Goal: Task Accomplishment & Management: Manage account settings

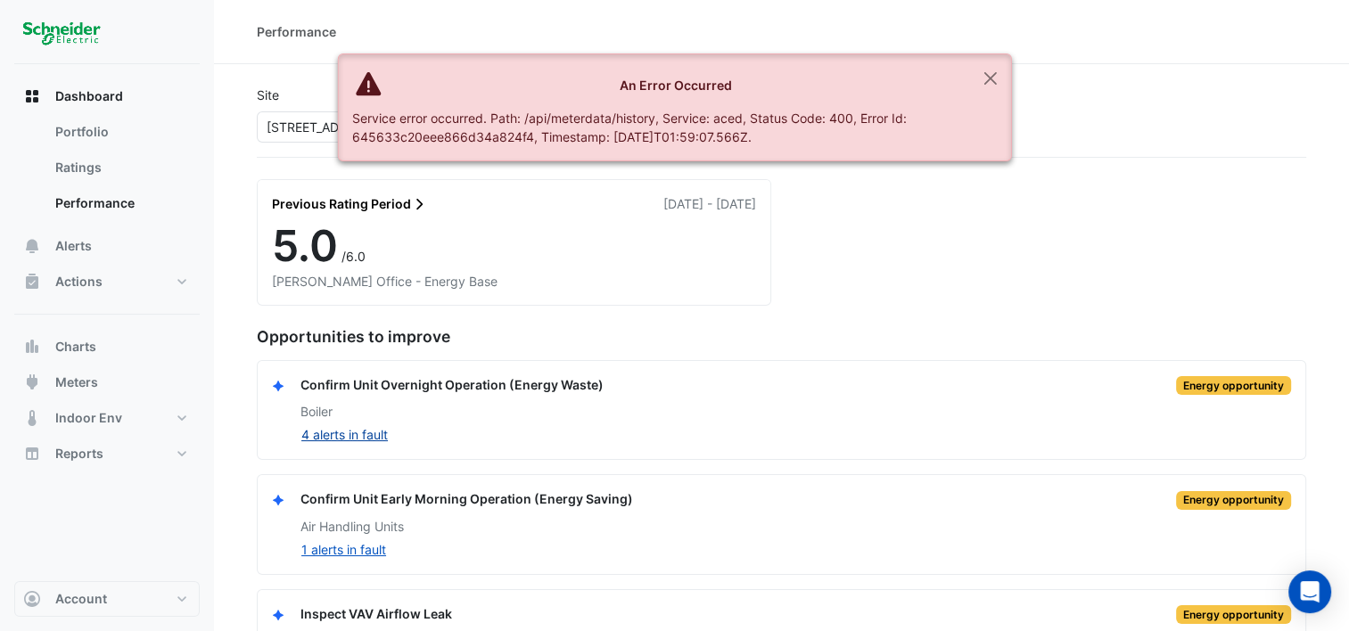
click at [359, 427] on button "4 alerts in fault" at bounding box center [344, 434] width 88 height 21
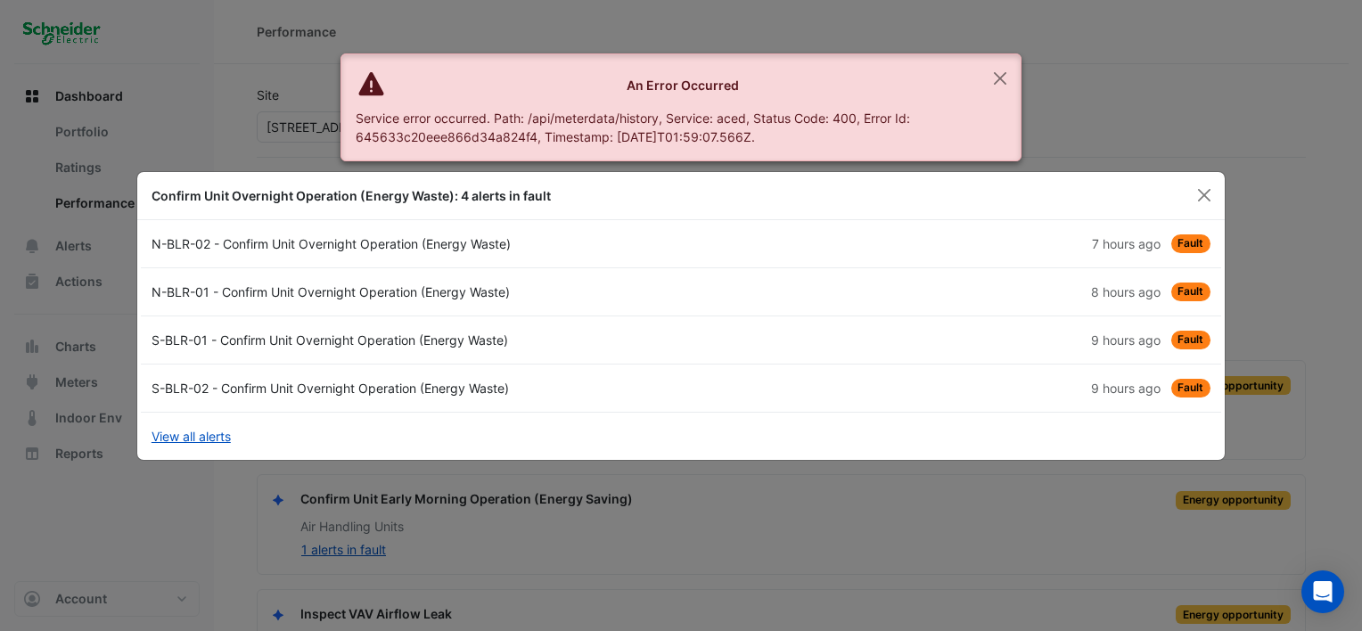
click at [376, 336] on div "S-BLR-01 - Confirm Unit Overnight Operation (Energy Waste)" at bounding box center [411, 340] width 540 height 19
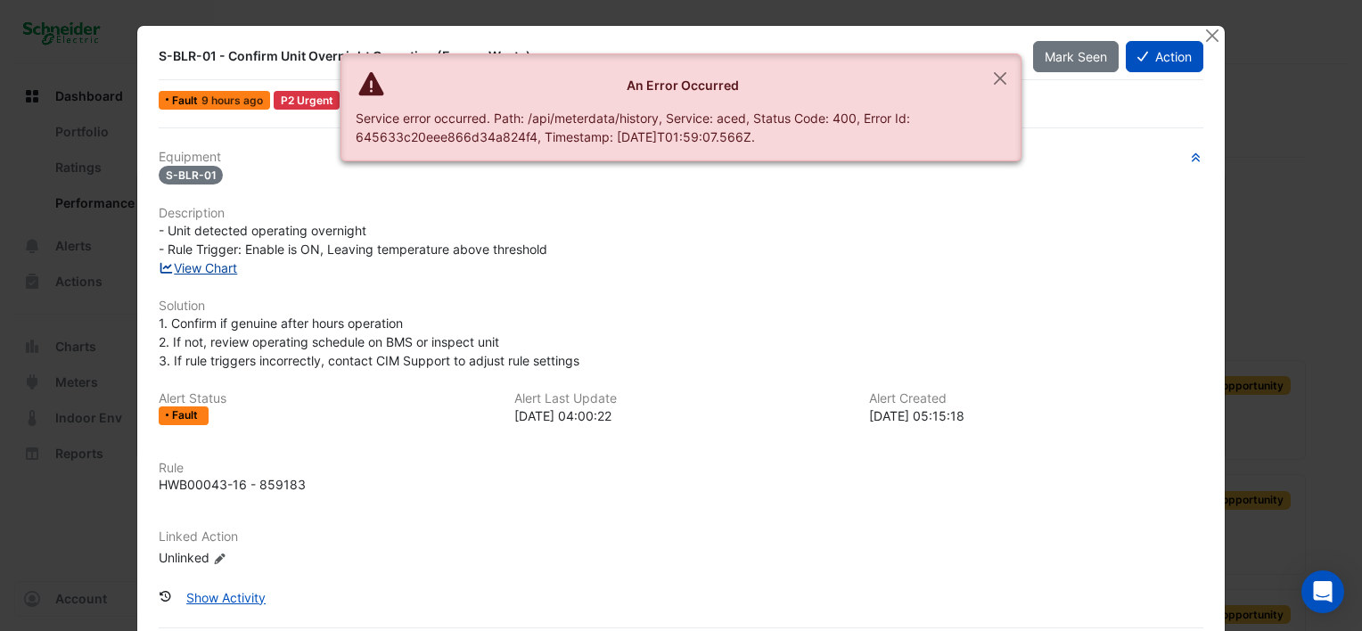
click at [207, 267] on link "View Chart" at bounding box center [198, 267] width 79 height 15
click at [1146, 65] on button "Action" at bounding box center [1165, 56] width 78 height 31
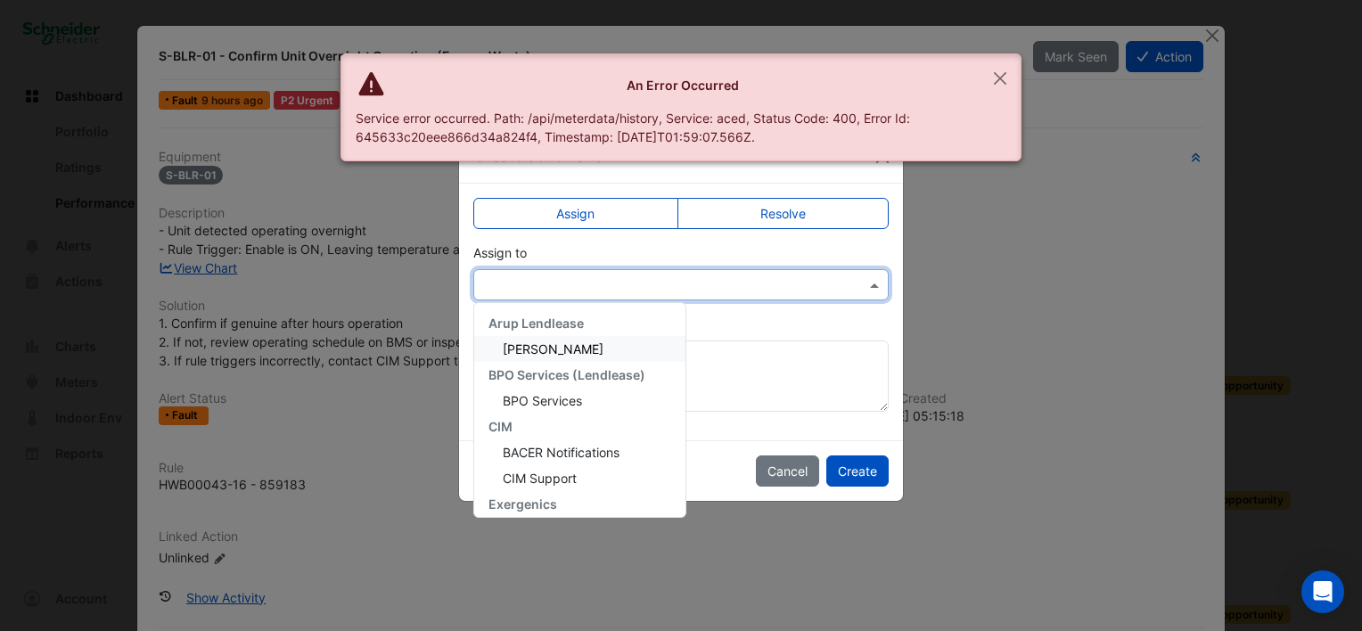
click at [572, 276] on input "text" at bounding box center [663, 285] width 360 height 19
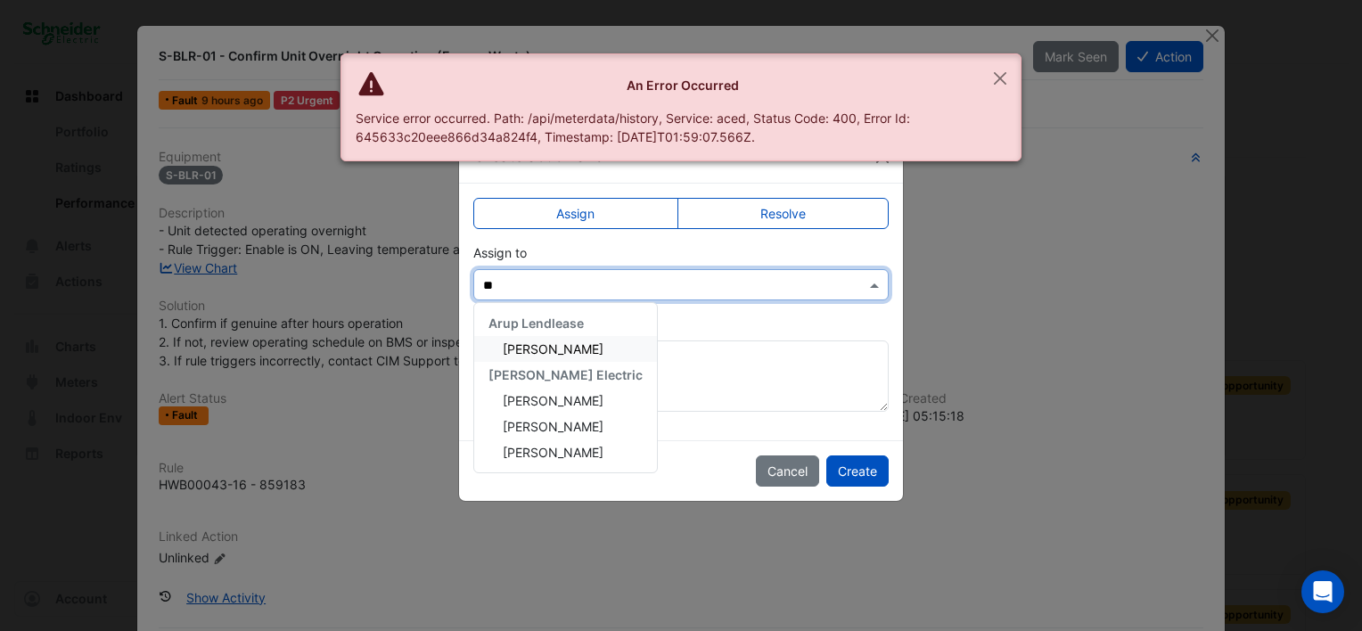
type input "***"
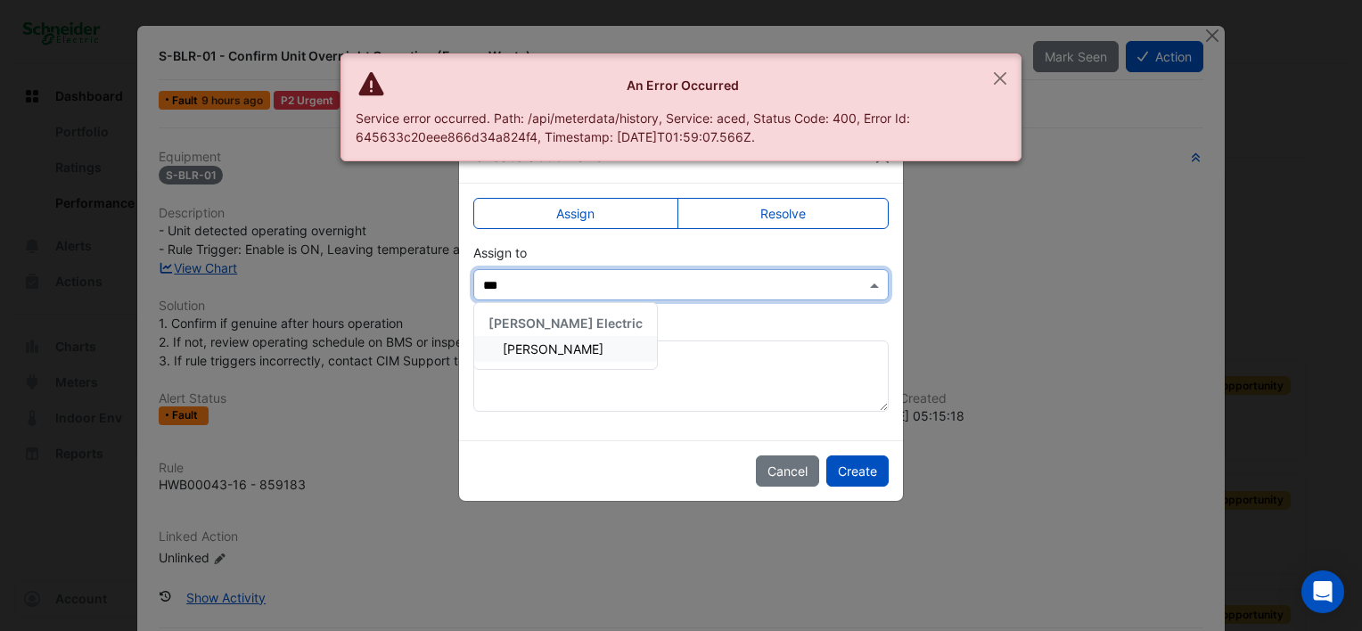
drag, startPoint x: 547, startPoint y: 345, endPoint x: 571, endPoint y: 350, distance: 24.5
click at [547, 346] on span "Maddy Pertl" at bounding box center [553, 349] width 101 height 15
click at [859, 473] on button "Create" at bounding box center [858, 471] width 62 height 31
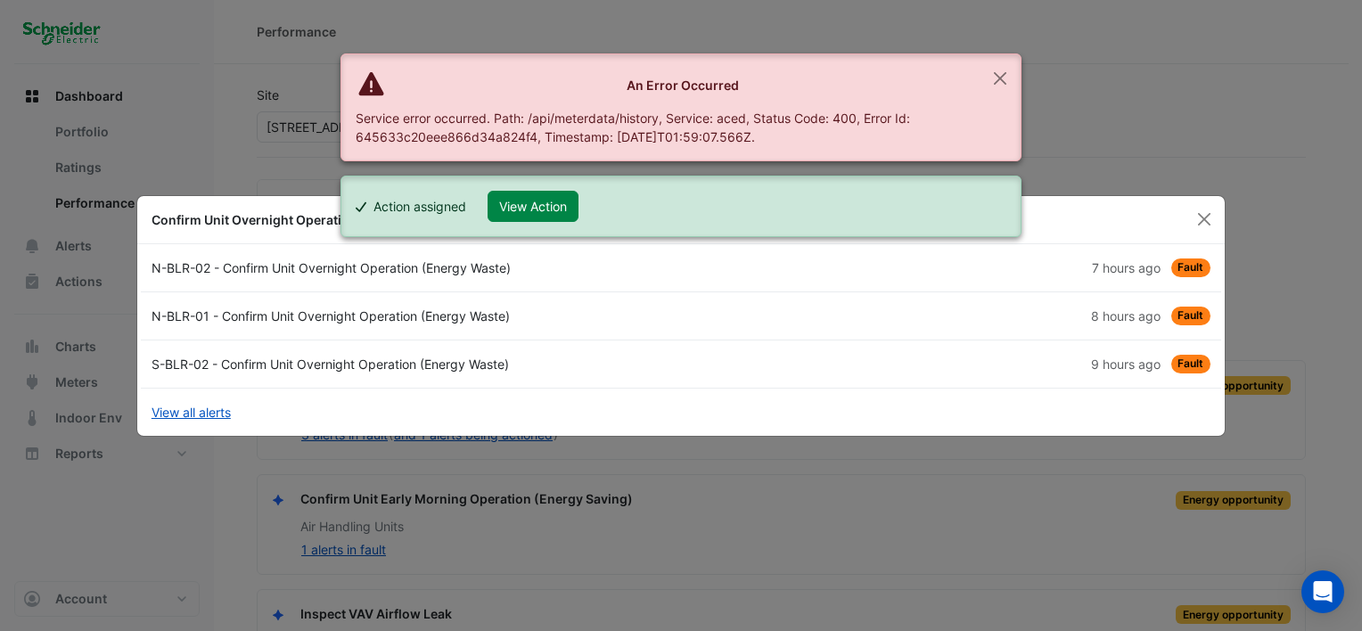
click at [266, 364] on div "S-BLR-02 - Confirm Unit Overnight Operation (Energy Waste)" at bounding box center [411, 364] width 540 height 19
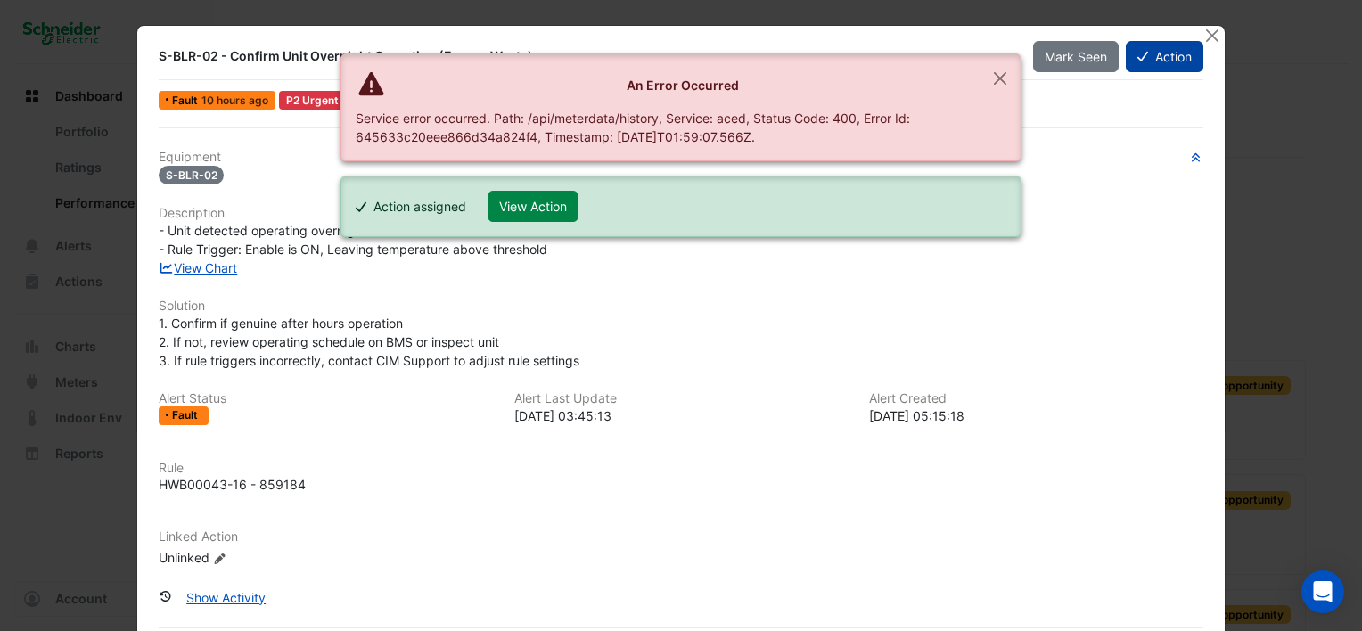
click at [1152, 53] on button "Action" at bounding box center [1165, 56] width 78 height 31
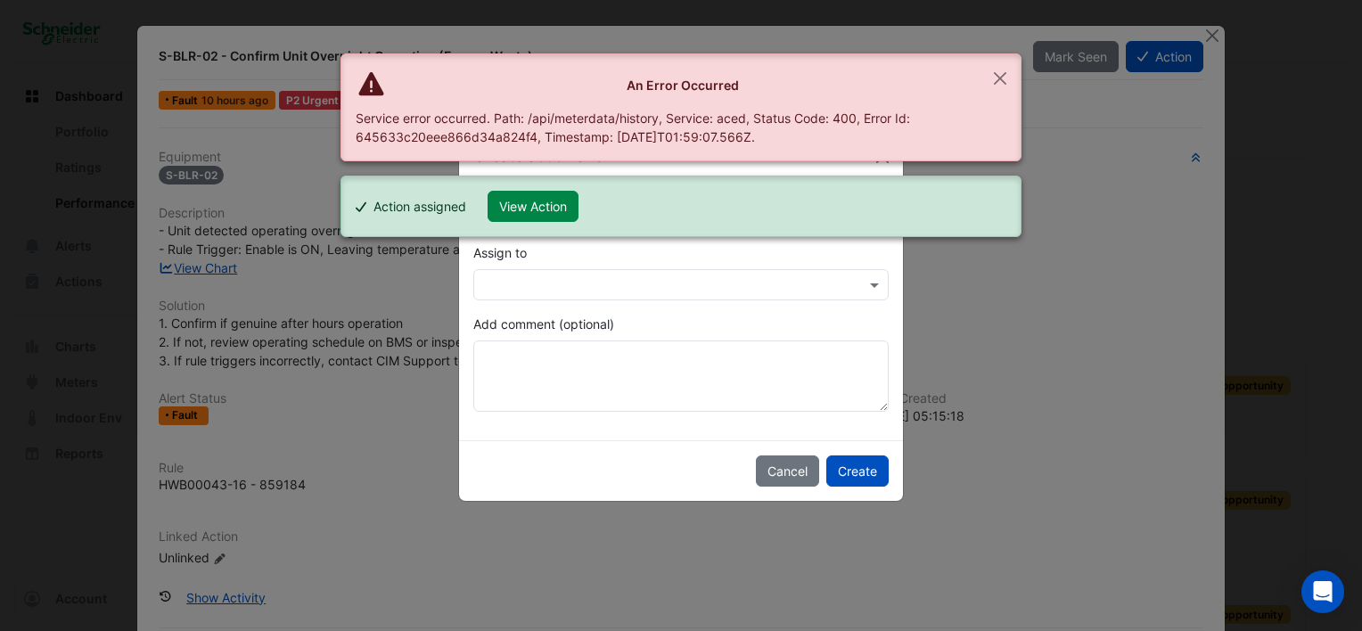
click at [542, 280] on input "text" at bounding box center [663, 285] width 360 height 19
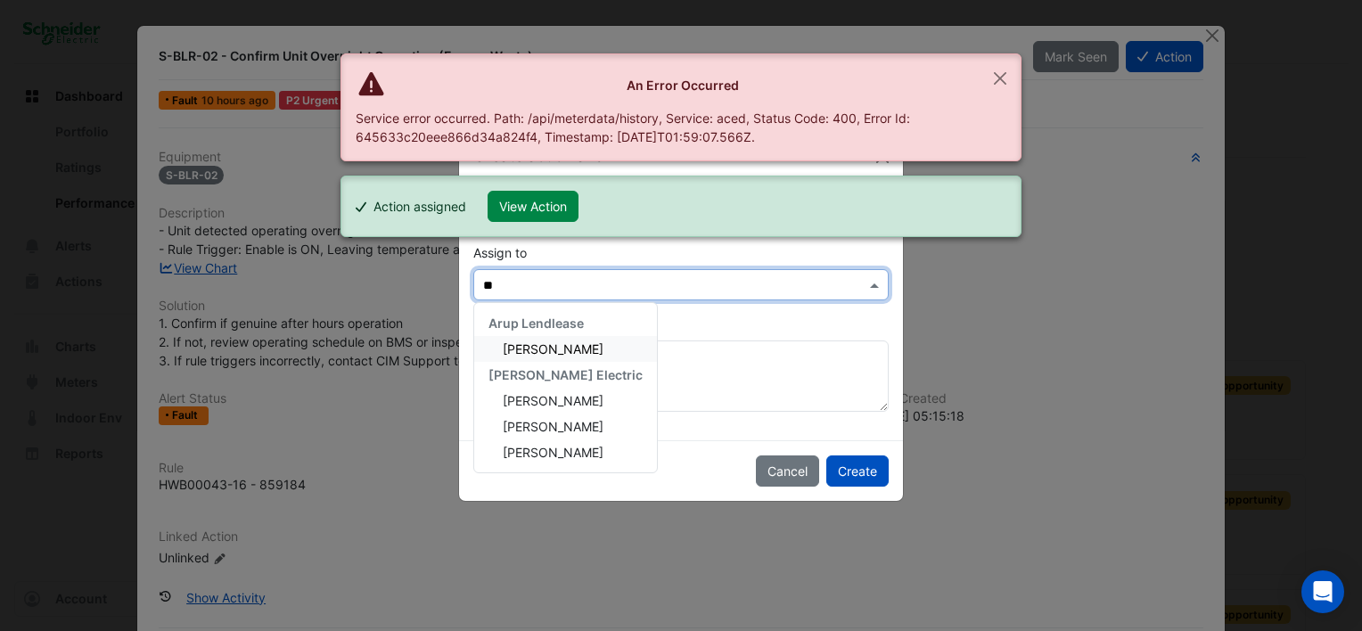
type input "***"
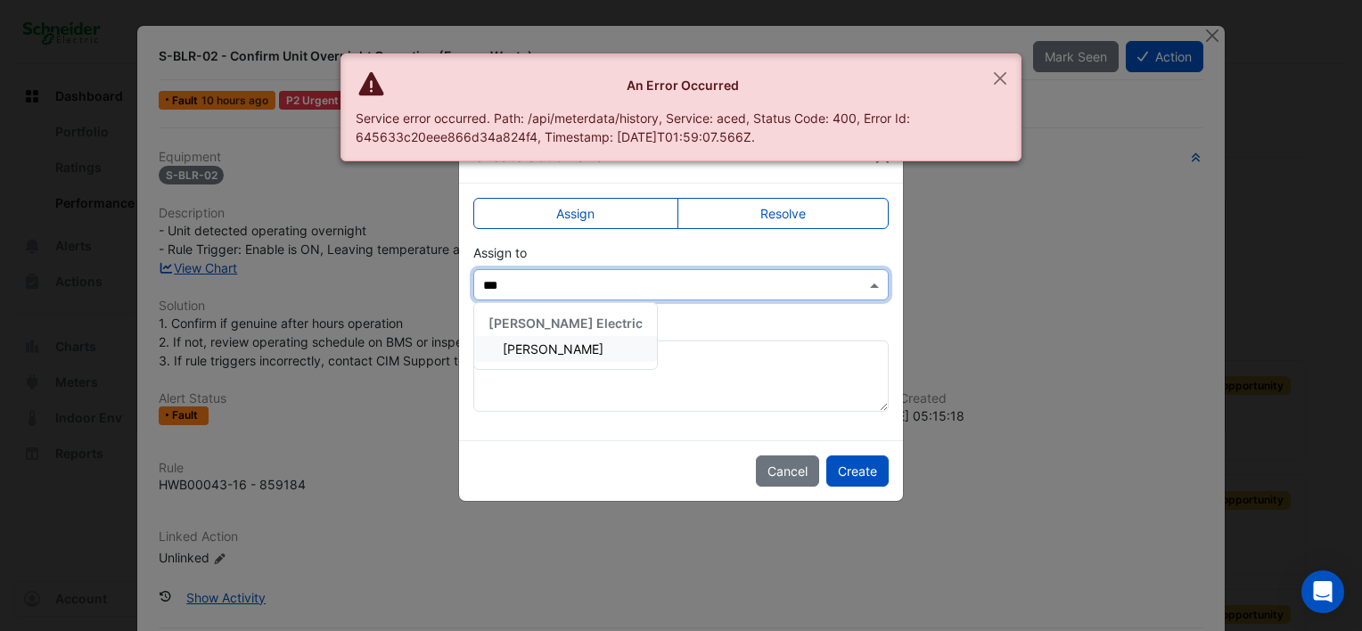
click at [531, 350] on span "Maddy Pertl" at bounding box center [553, 349] width 101 height 15
click at [868, 474] on button "Create" at bounding box center [858, 471] width 62 height 31
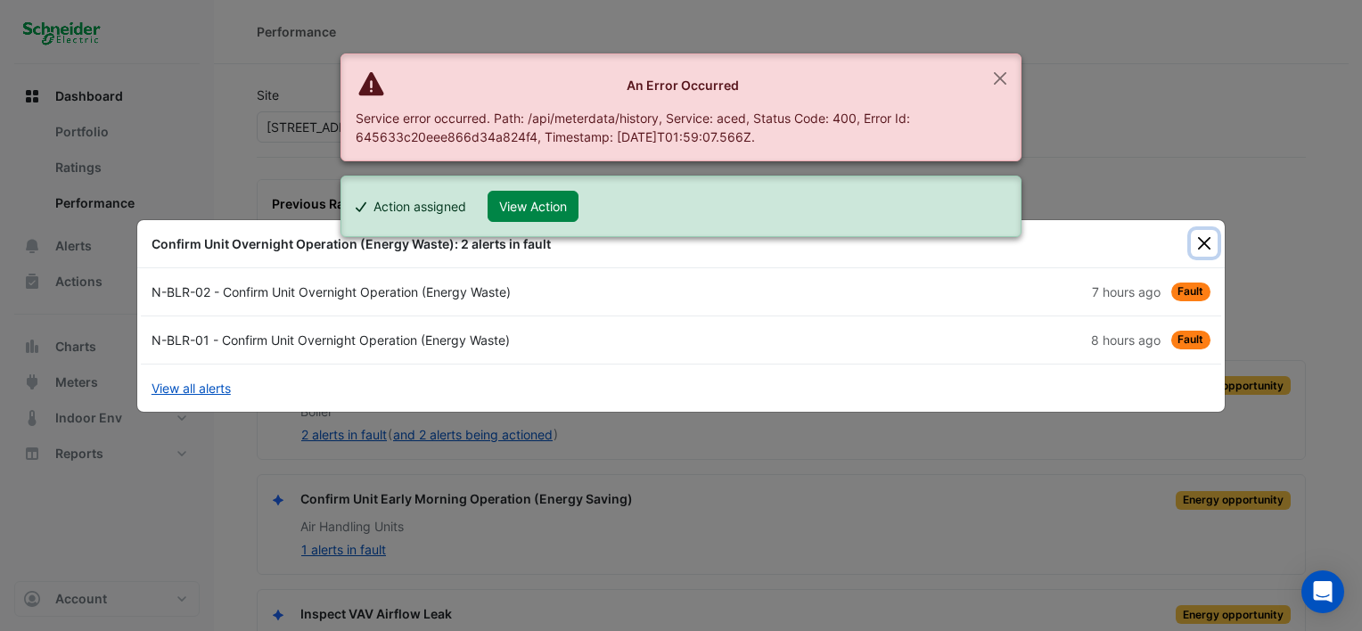
click at [1205, 239] on button "Close" at bounding box center [1204, 243] width 27 height 27
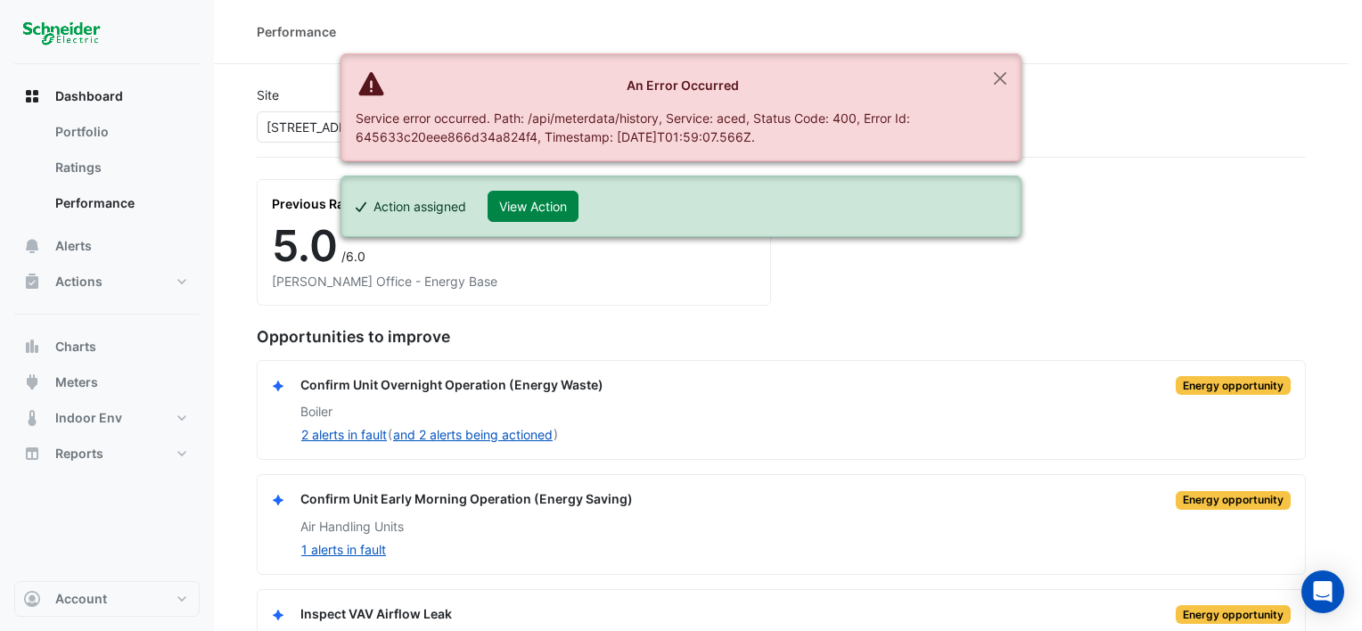
click at [1147, 153] on ngb-modal-window "Confirm Unit Overnight Operation (Energy Waste): 2 alerts in fault N-BLR-02 - C…" at bounding box center [681, 315] width 1362 height 631
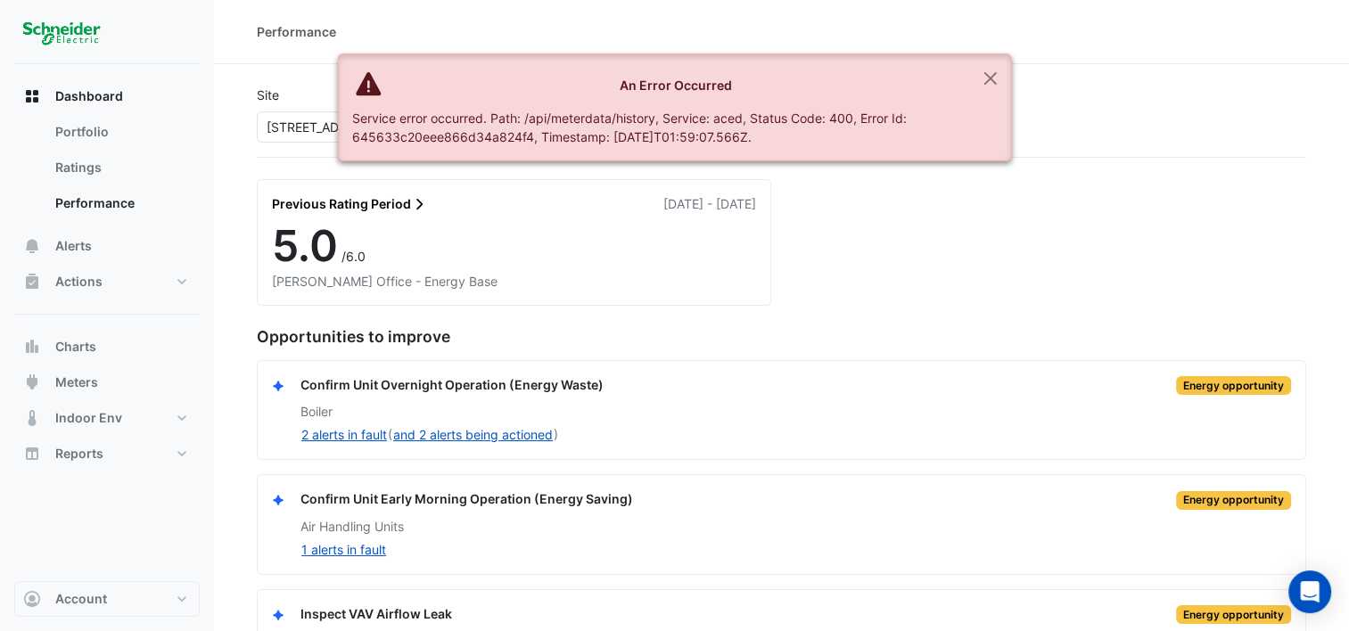
click at [531, 490] on div "Confirm Unit Early Morning Operation (Energy Saving)" at bounding box center [466, 500] width 333 height 21
click at [356, 545] on button "1 alerts in fault" at bounding box center [343, 549] width 86 height 21
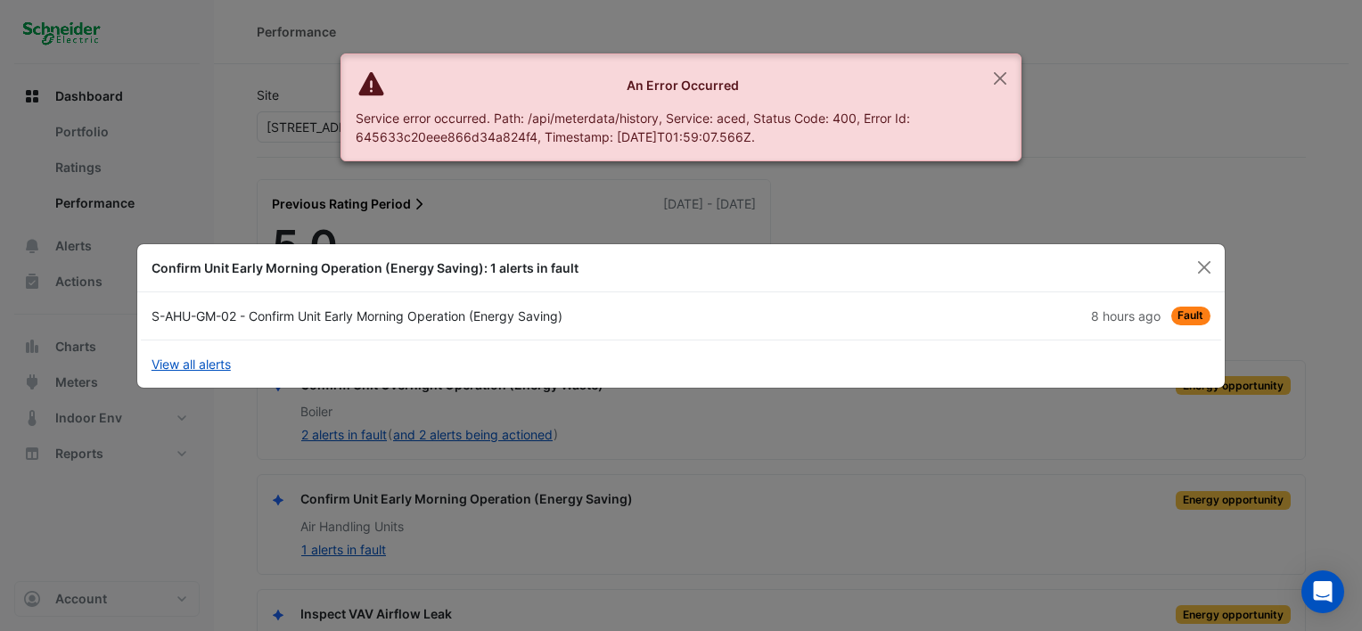
click at [457, 321] on div "S-AHU-GM-02 - Confirm Unit Early Morning Operation (Energy Saving)" at bounding box center [411, 316] width 540 height 19
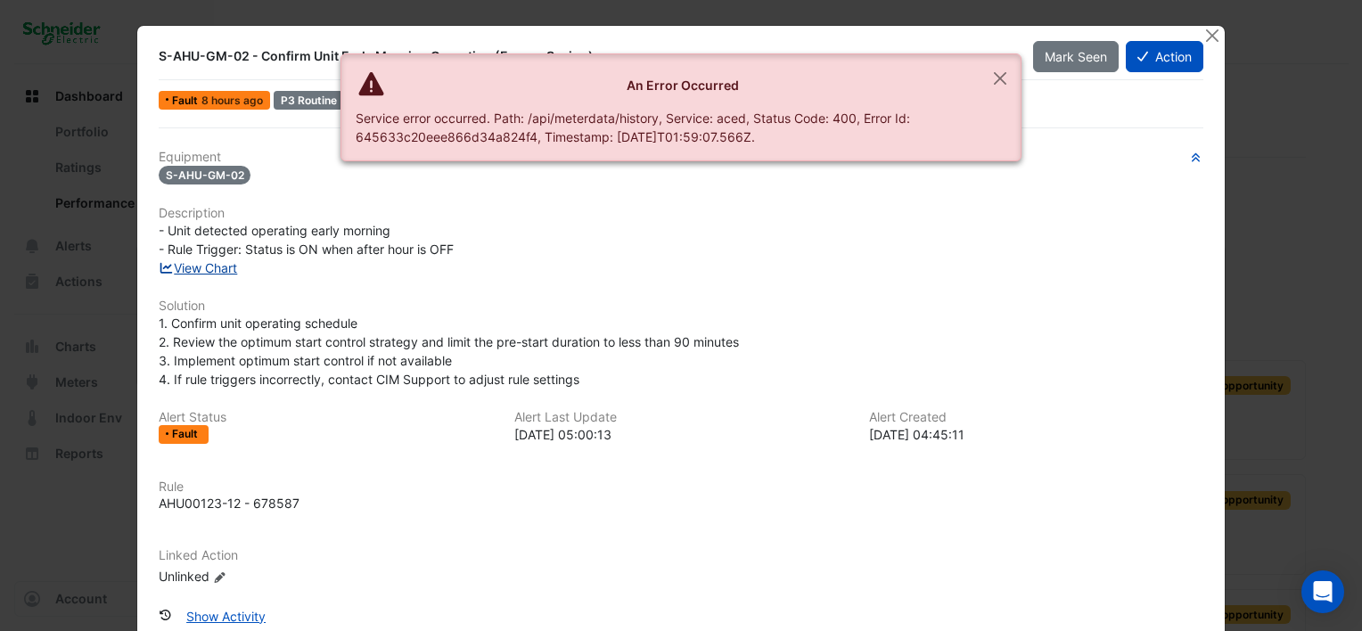
click at [210, 260] on link "View Chart" at bounding box center [198, 267] width 79 height 15
click at [207, 266] on link "View Chart" at bounding box center [198, 267] width 79 height 15
drag, startPoint x: 826, startPoint y: 254, endPoint x: 864, endPoint y: 252, distance: 38.4
click at [826, 254] on div "- Unit detected operating early morning - Rule Trigger: Status is ON when after…" at bounding box center [681, 239] width 1045 height 37
click at [1166, 50] on button "Action" at bounding box center [1165, 56] width 78 height 31
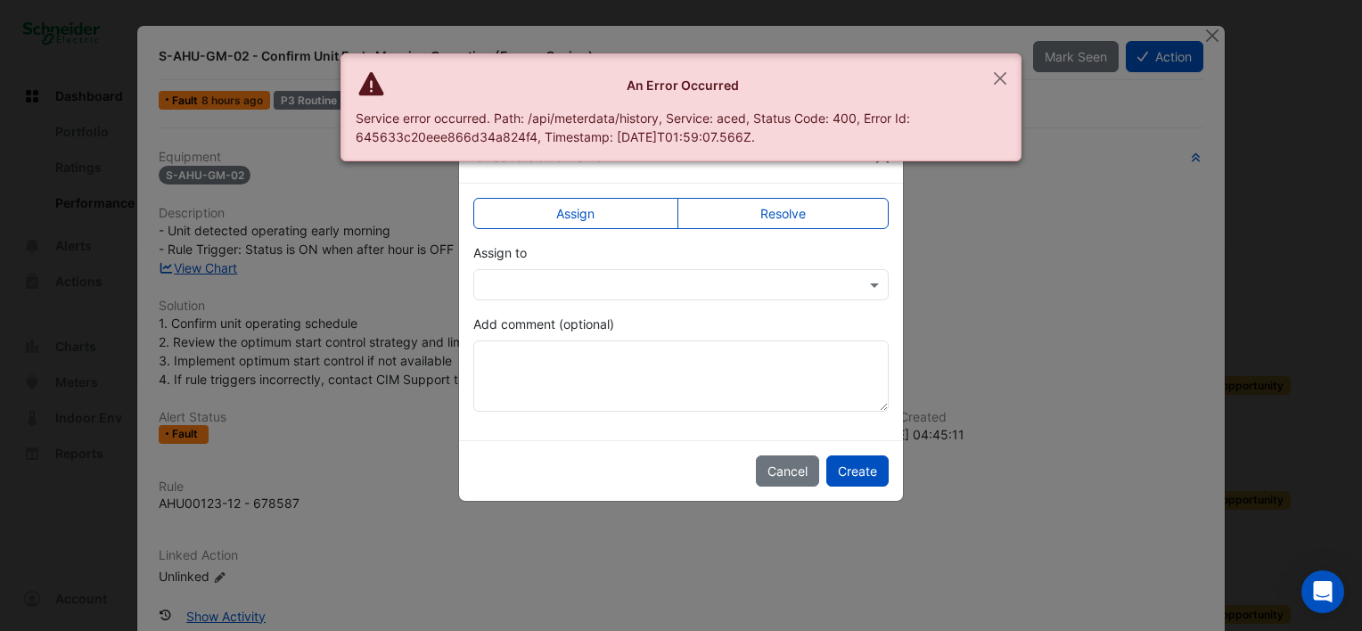
click at [596, 269] on div at bounding box center [681, 284] width 416 height 31
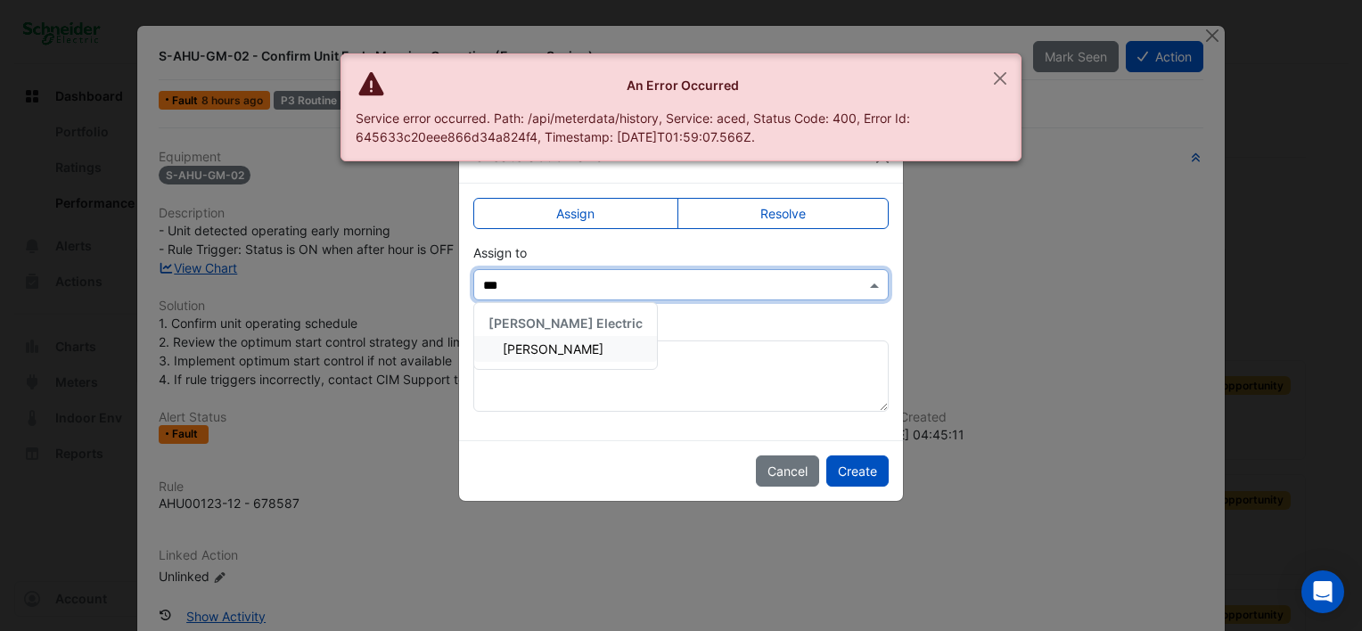
type input "****"
click at [559, 336] on div "Maddy Pertl" at bounding box center [565, 349] width 183 height 26
click at [868, 469] on button "Create" at bounding box center [858, 471] width 62 height 31
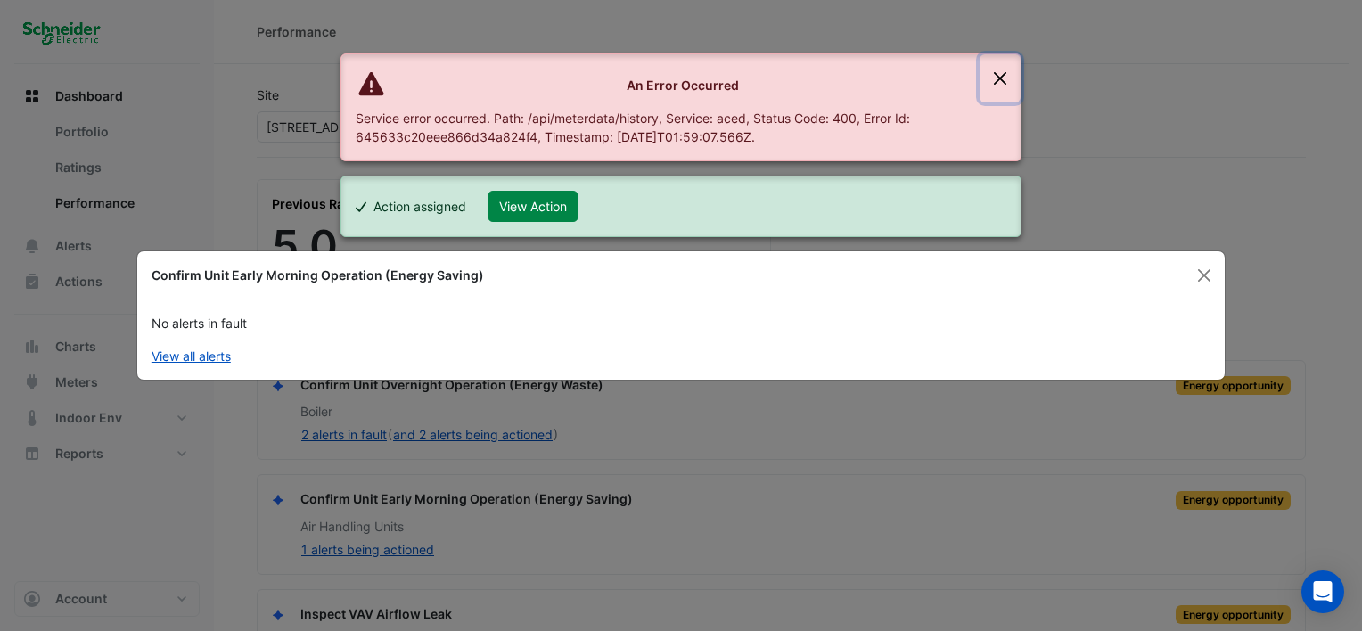
click at [995, 71] on button "Close" at bounding box center [1000, 78] width 41 height 48
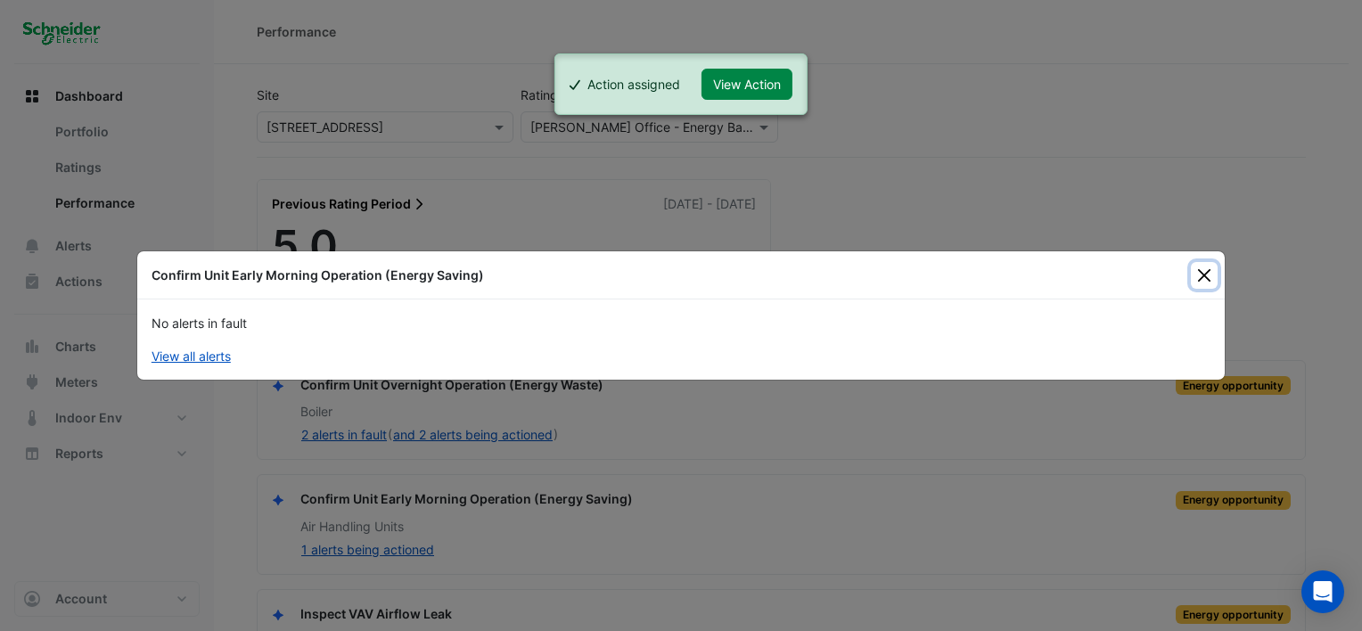
click at [1206, 276] on button "Close" at bounding box center [1204, 275] width 27 height 27
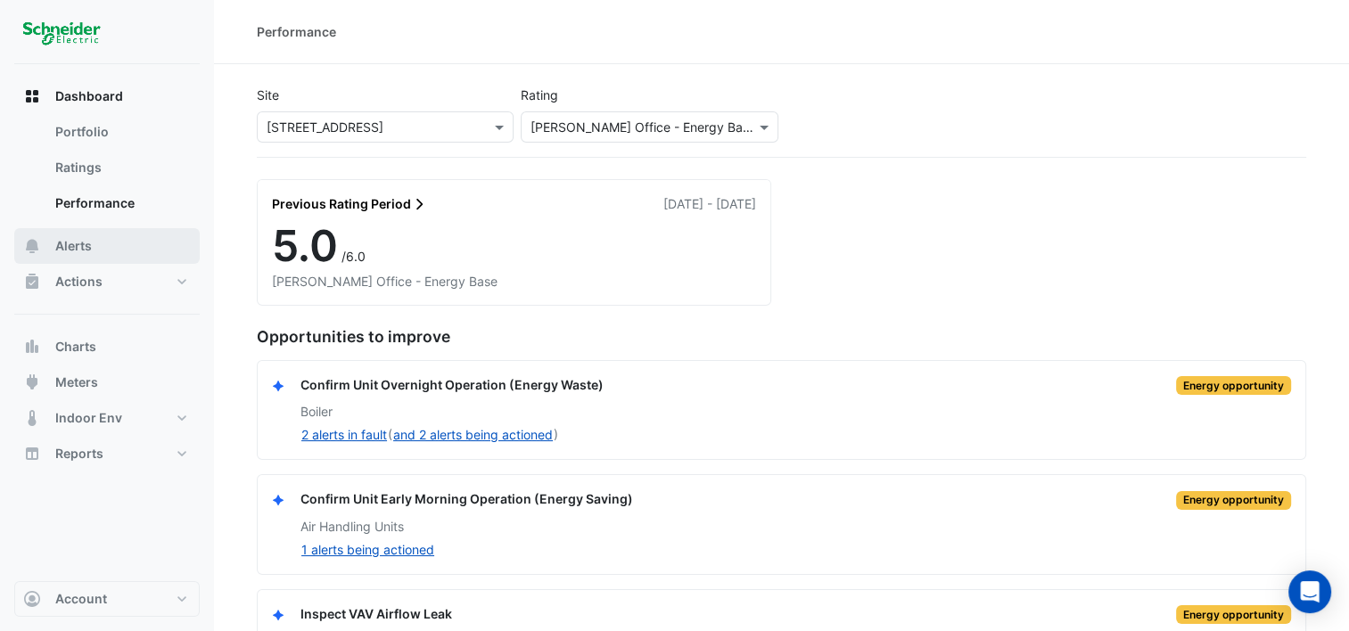
click at [97, 243] on button "Alerts" at bounding box center [106, 246] width 185 height 36
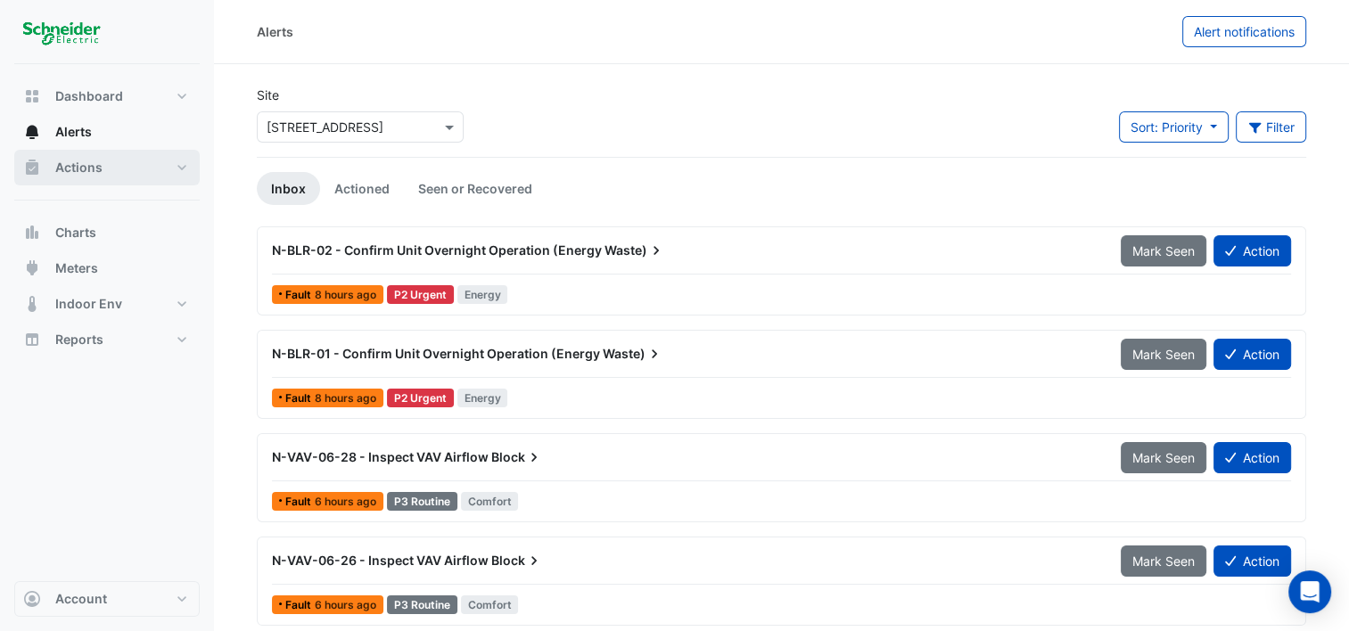
click at [88, 166] on span "Actions" at bounding box center [78, 168] width 47 height 18
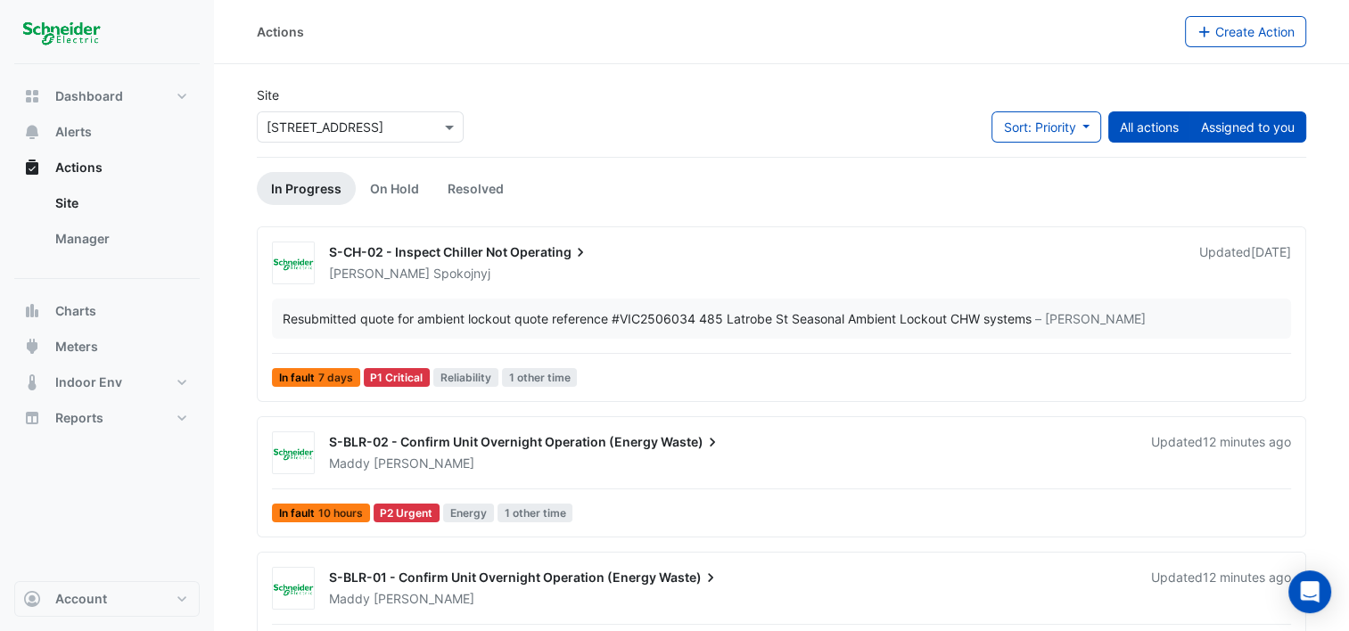
click at [1237, 130] on button "Assigned to you" at bounding box center [1247, 126] width 117 height 31
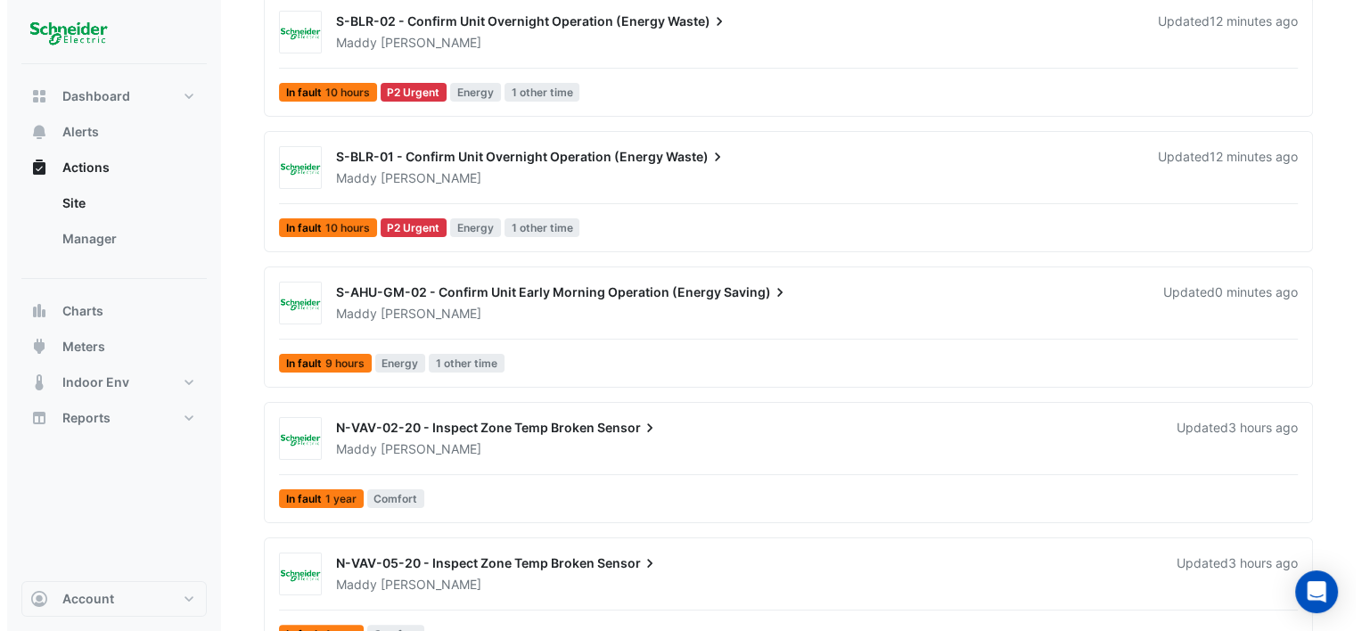
scroll to position [226, 0]
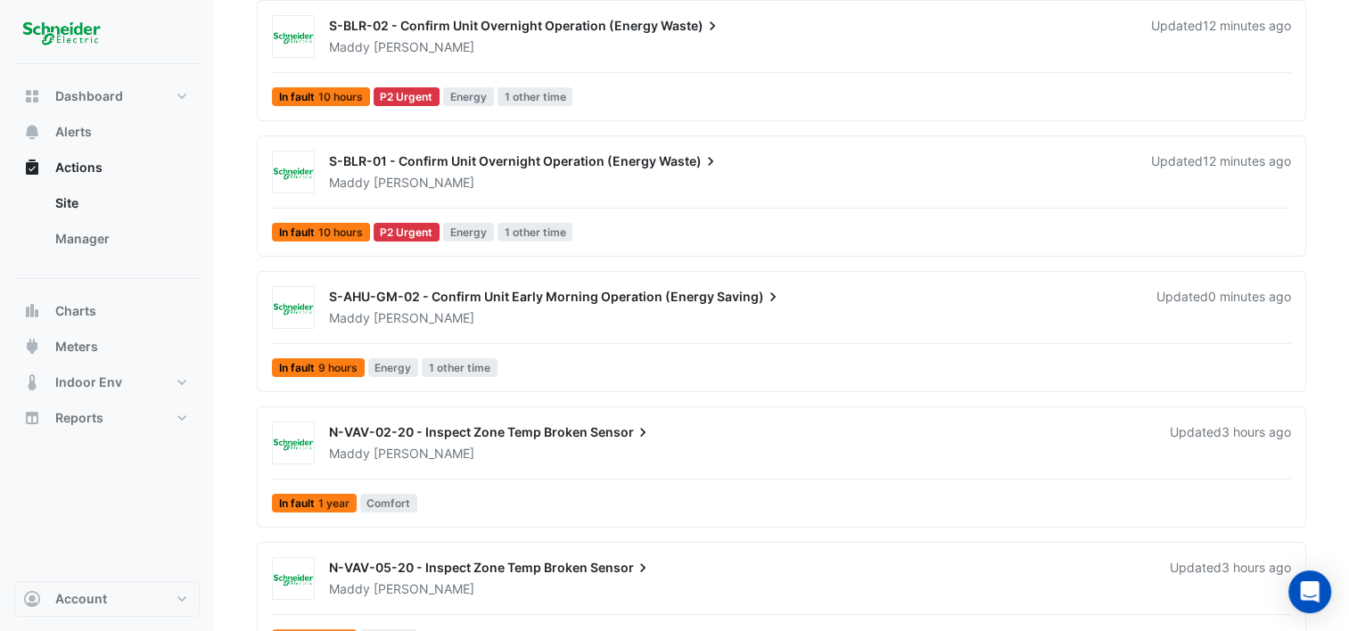
click at [839, 303] on div "S-AHU-GM-02 - Confirm Unit Early Morning Operation (Energy Saving)" at bounding box center [732, 298] width 806 height 21
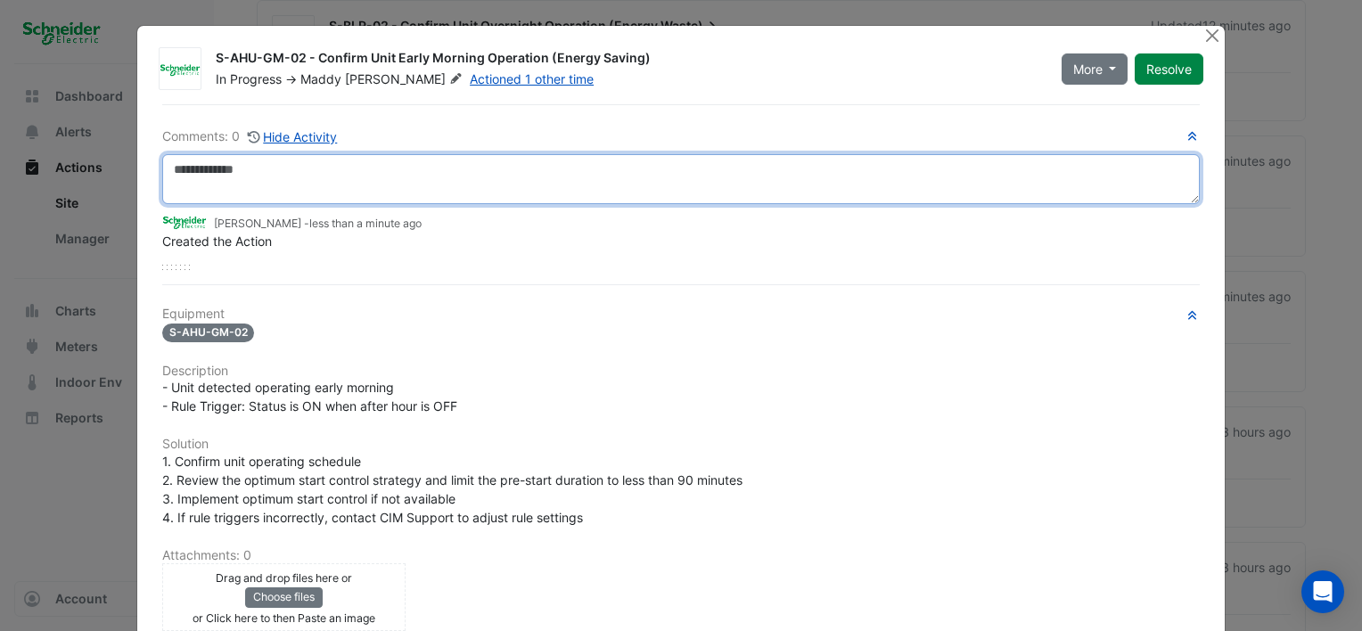
click at [383, 189] on textarea at bounding box center [681, 179] width 1038 height 50
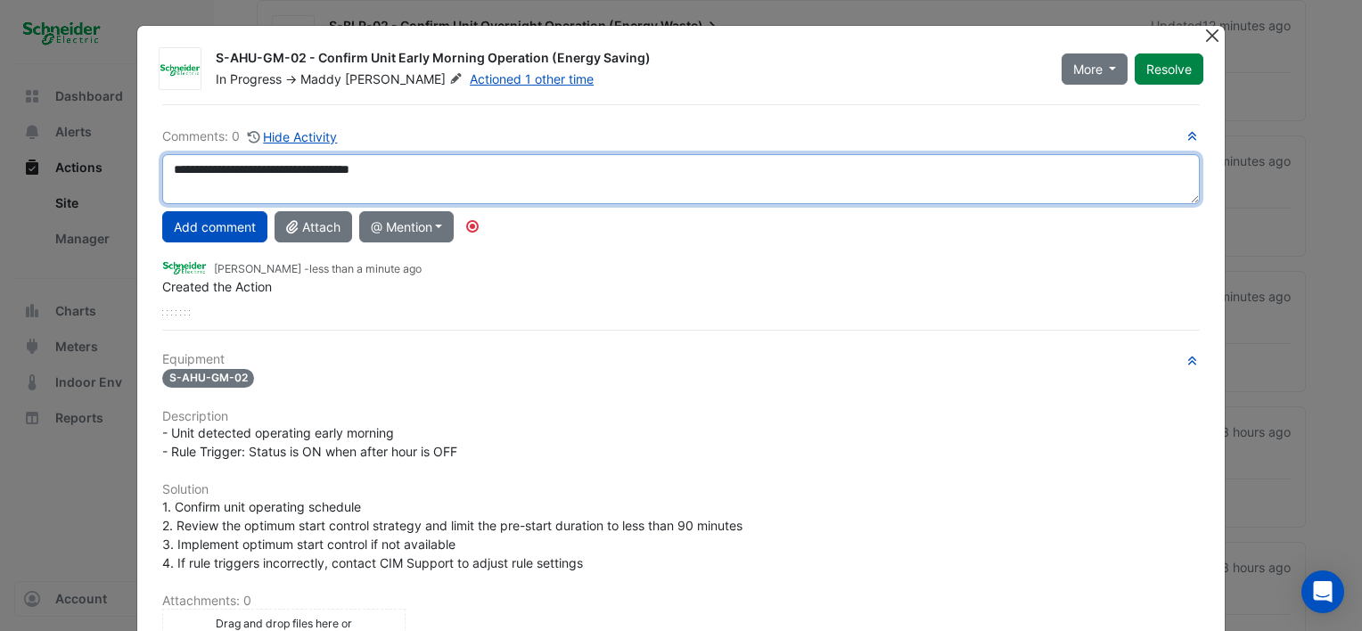
type textarea "**********"
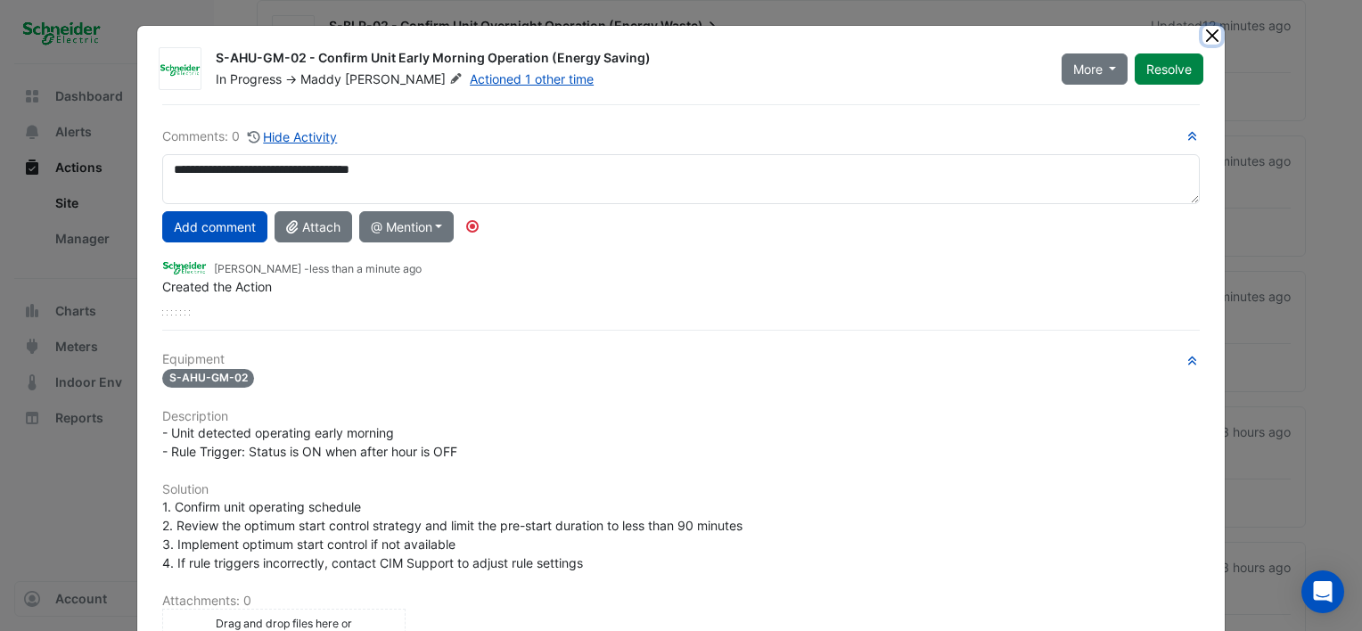
click at [1209, 28] on button "Close" at bounding box center [1212, 35] width 19 height 19
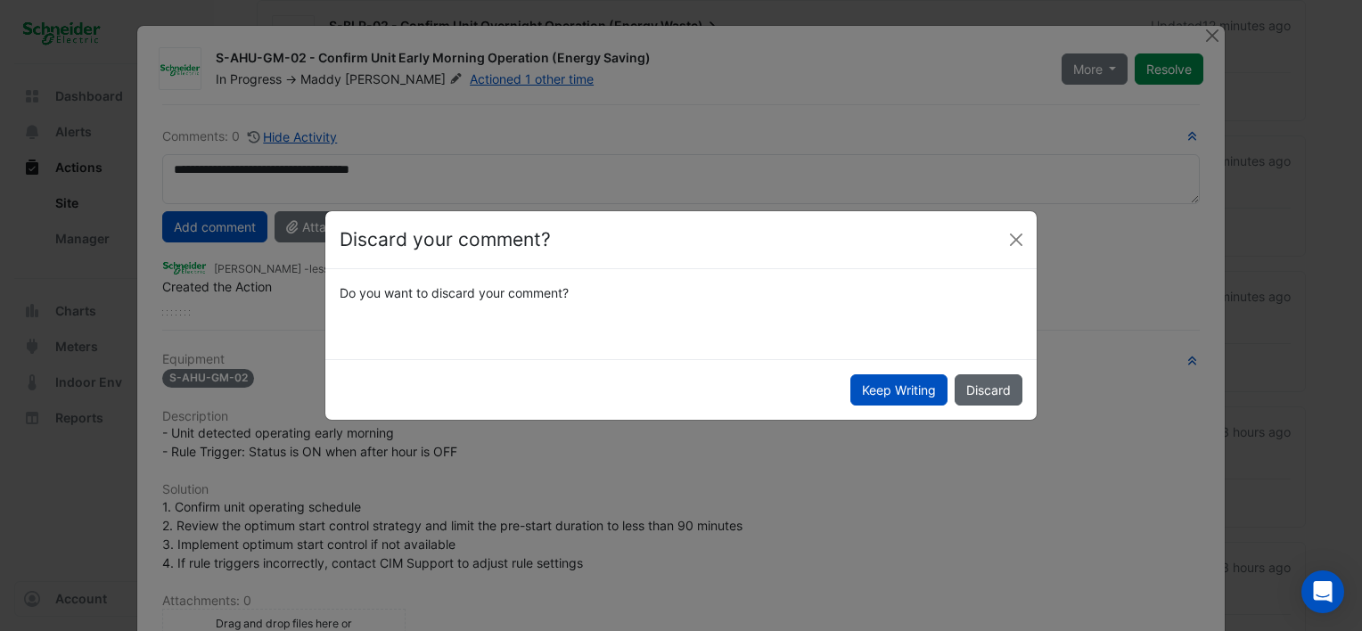
click at [974, 380] on button "Discard" at bounding box center [989, 389] width 68 height 31
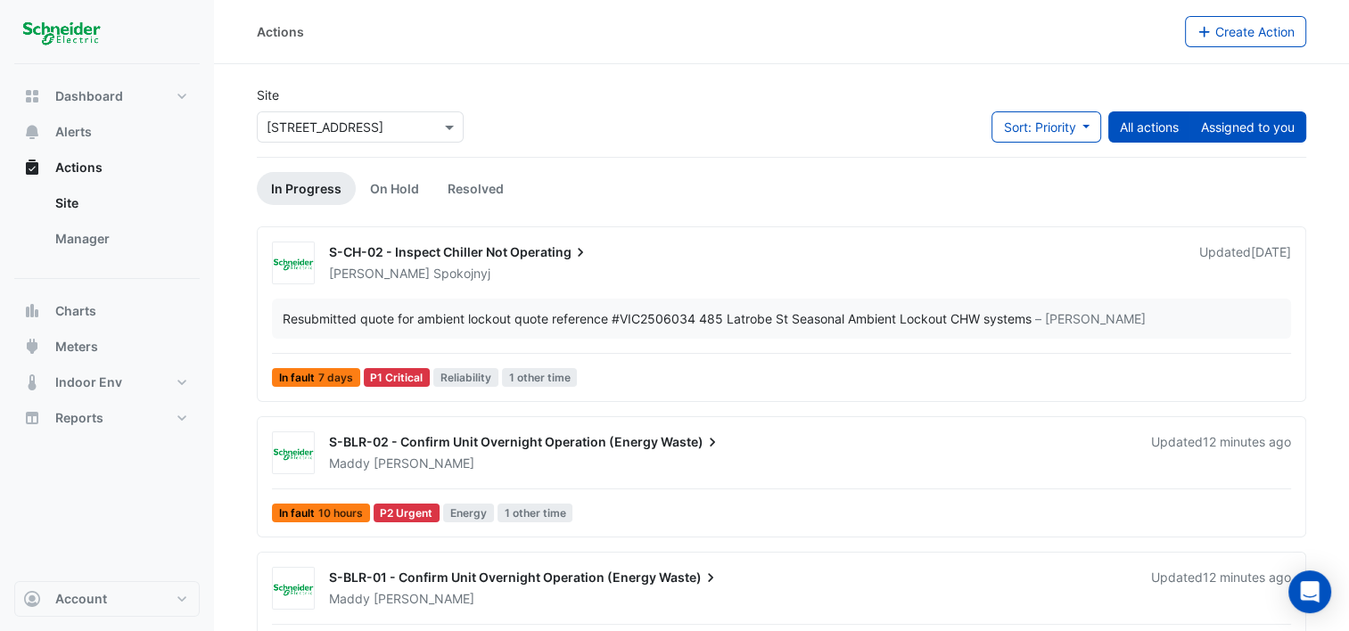
click at [1240, 129] on button "Assigned to you" at bounding box center [1247, 126] width 117 height 31
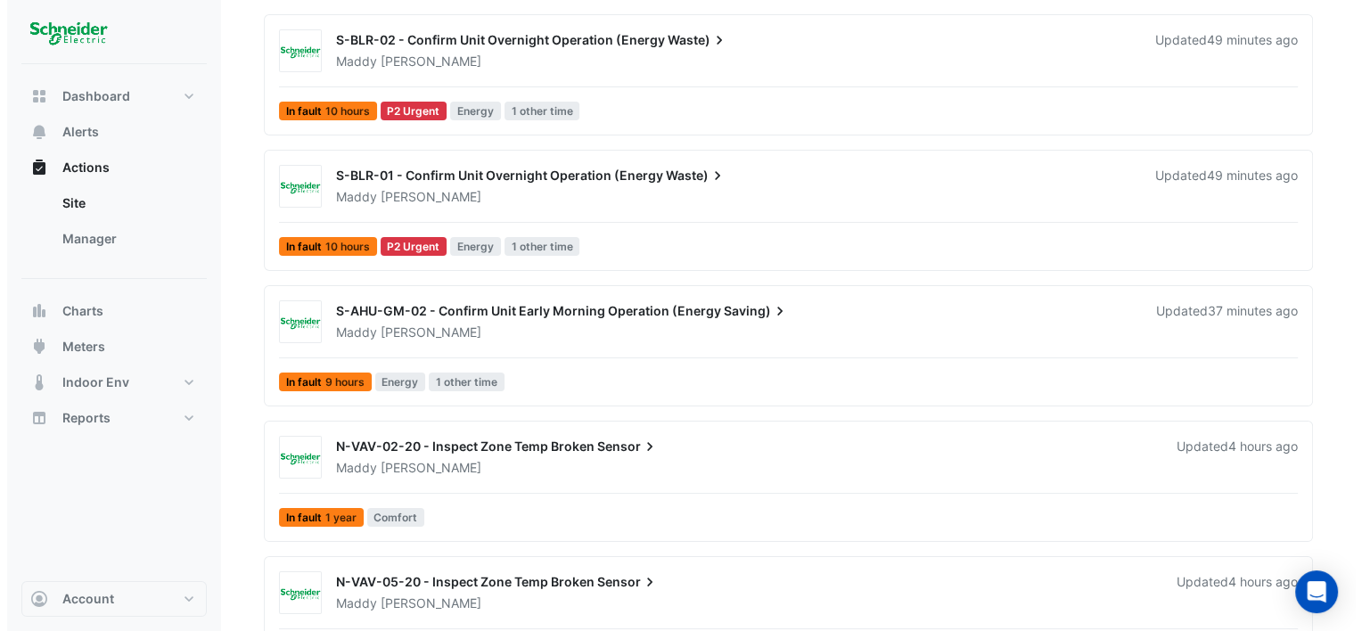
scroll to position [267, 0]
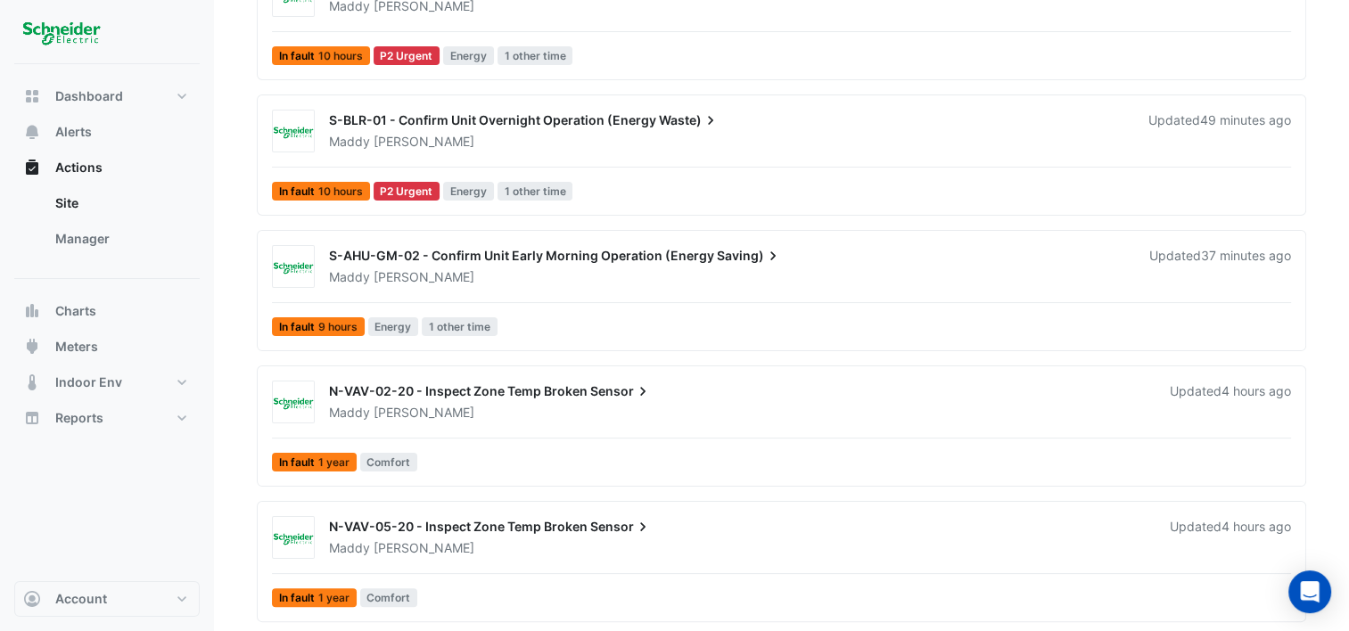
click at [725, 273] on div "Maddy Pertl" at bounding box center [728, 277] width 802 height 18
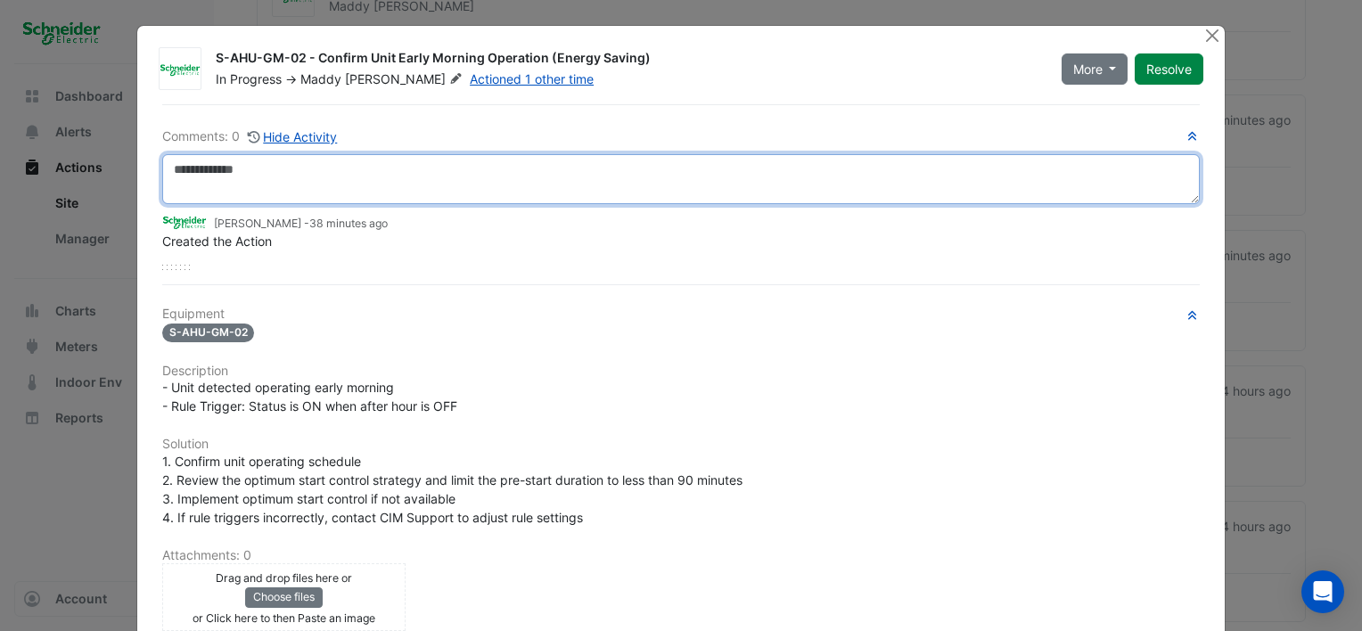
click at [370, 183] on textarea at bounding box center [681, 179] width 1038 height 50
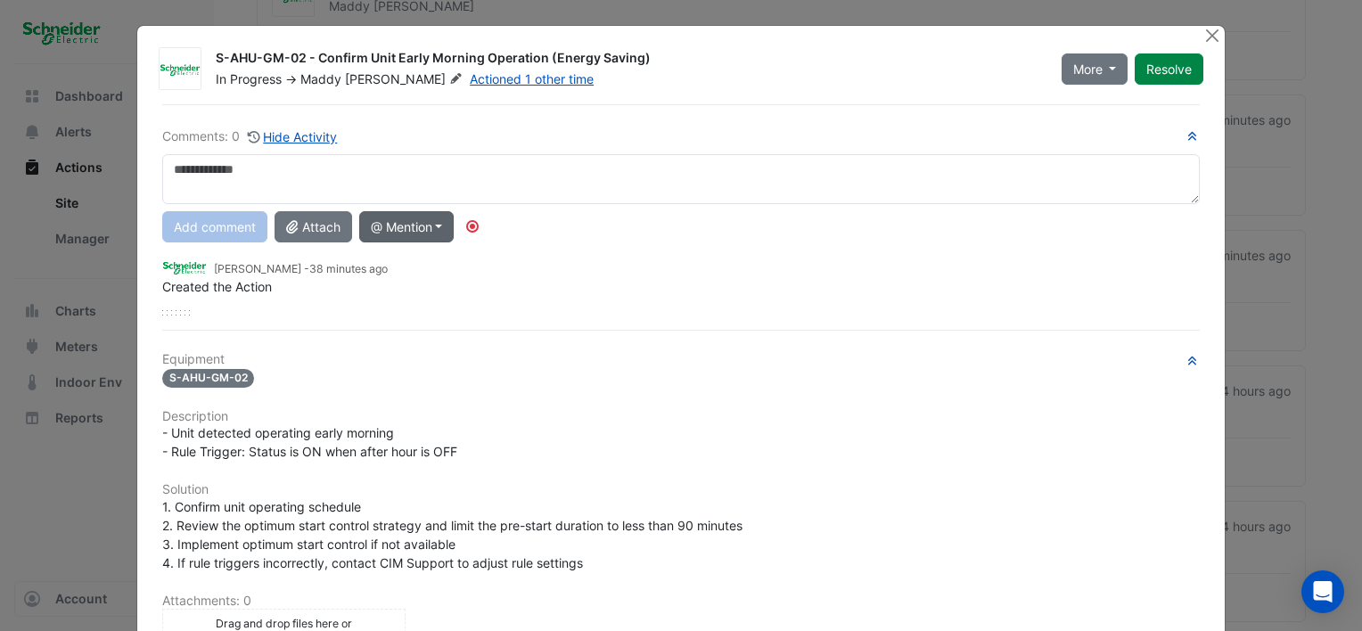
click at [406, 224] on button "@ Mention" at bounding box center [406, 226] width 95 height 31
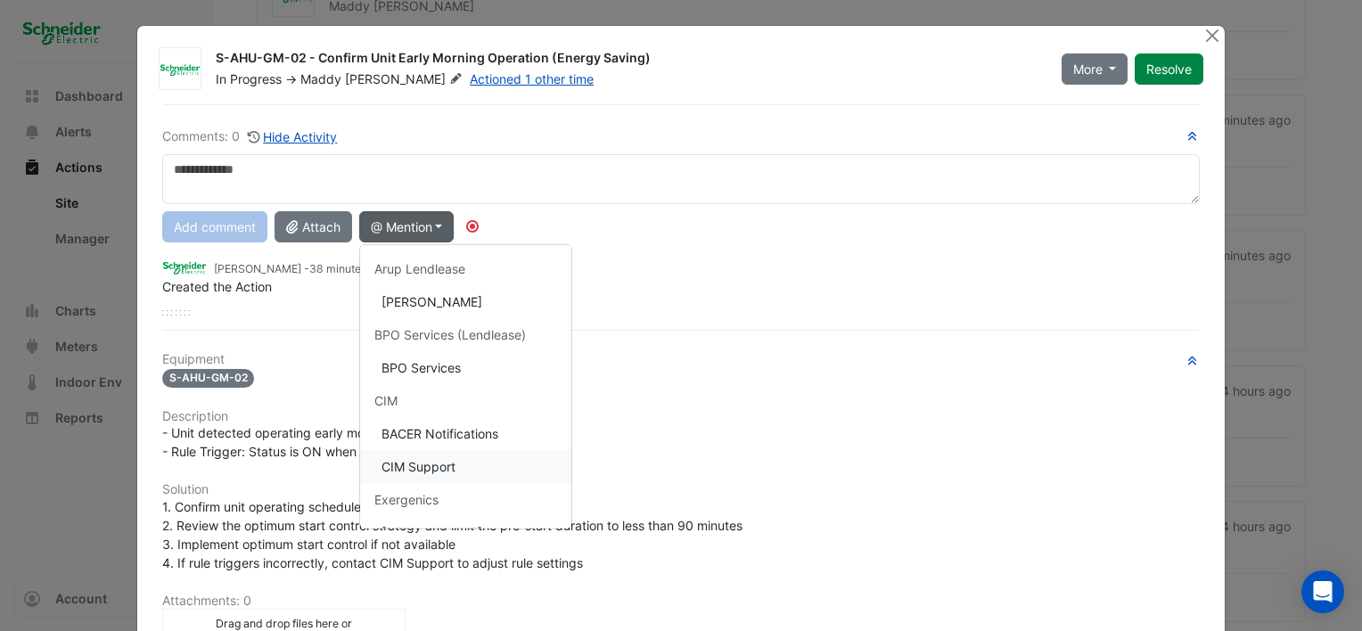
click at [421, 467] on button "CIM Support" at bounding box center [465, 466] width 211 height 33
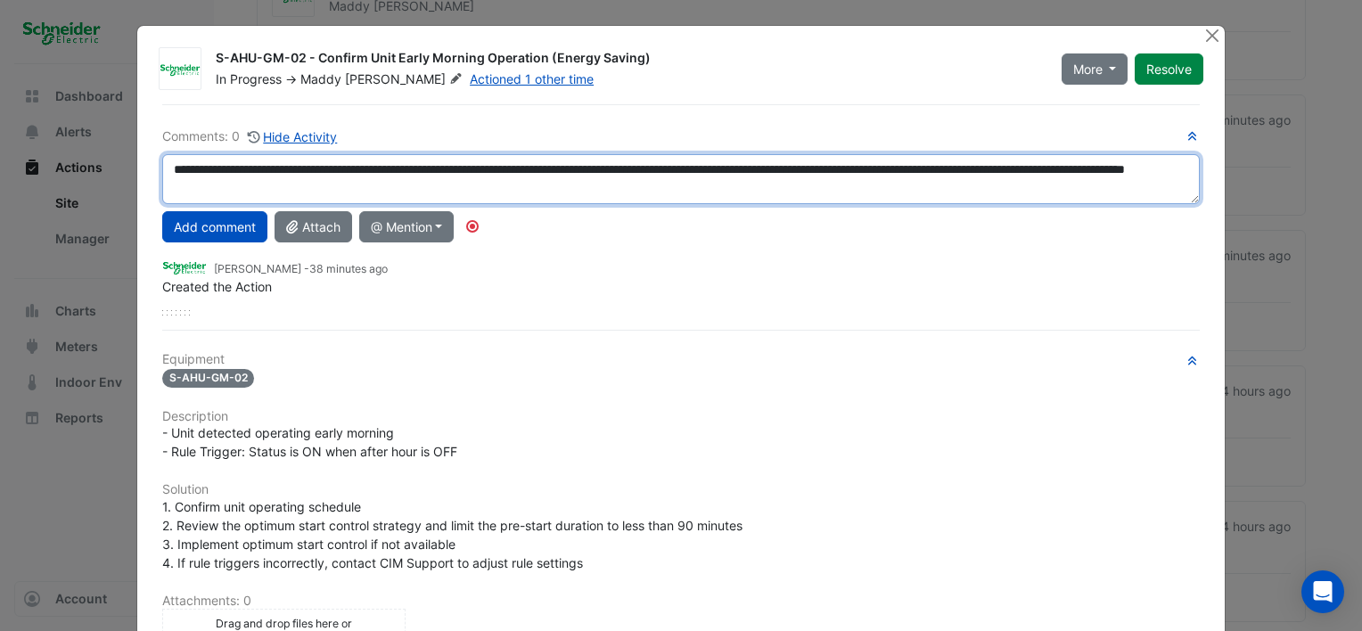
click at [835, 168] on textarea "**********" at bounding box center [681, 179] width 1038 height 50
click at [720, 186] on textarea "**********" at bounding box center [681, 179] width 1038 height 50
click at [829, 188] on textarea "**********" at bounding box center [681, 179] width 1038 height 50
drag, startPoint x: 1000, startPoint y: 195, endPoint x: 136, endPoint y: 154, distance: 865.9
click at [137, 154] on div "S-AHU-GM-02 - Confirm Unit Early Morning Operation (Energy Saving) In Progress …" at bounding box center [681, 466] width 1088 height 881
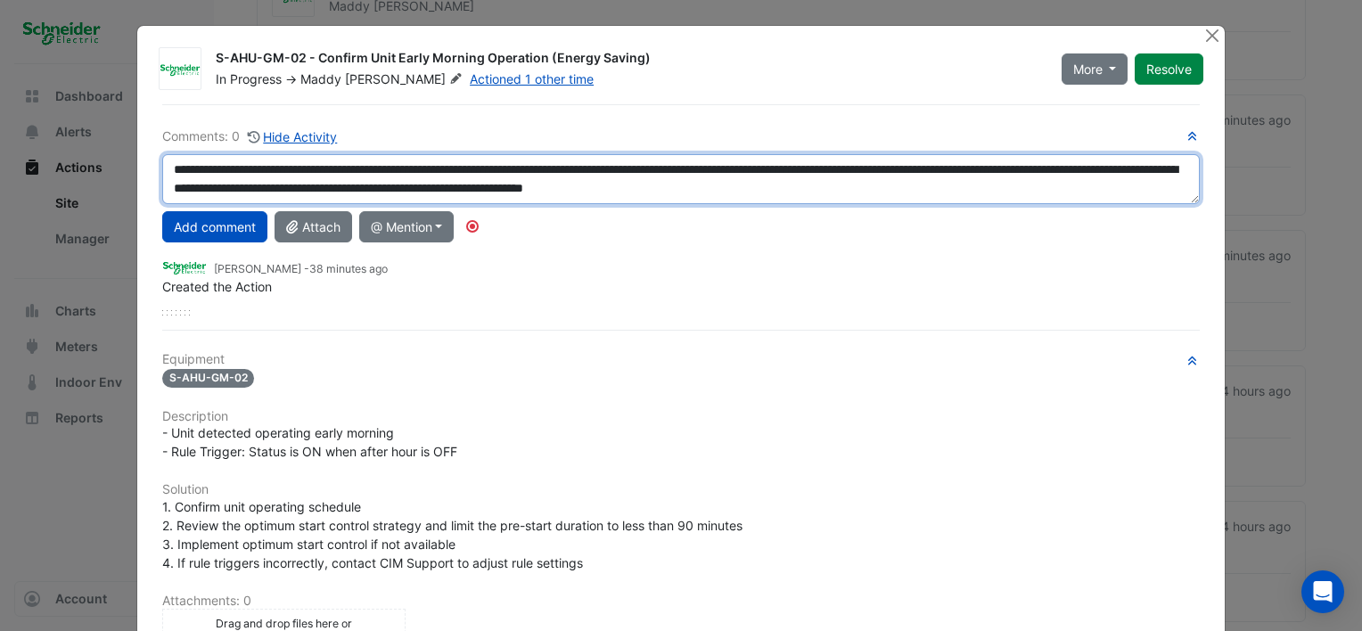
type textarea "**********"
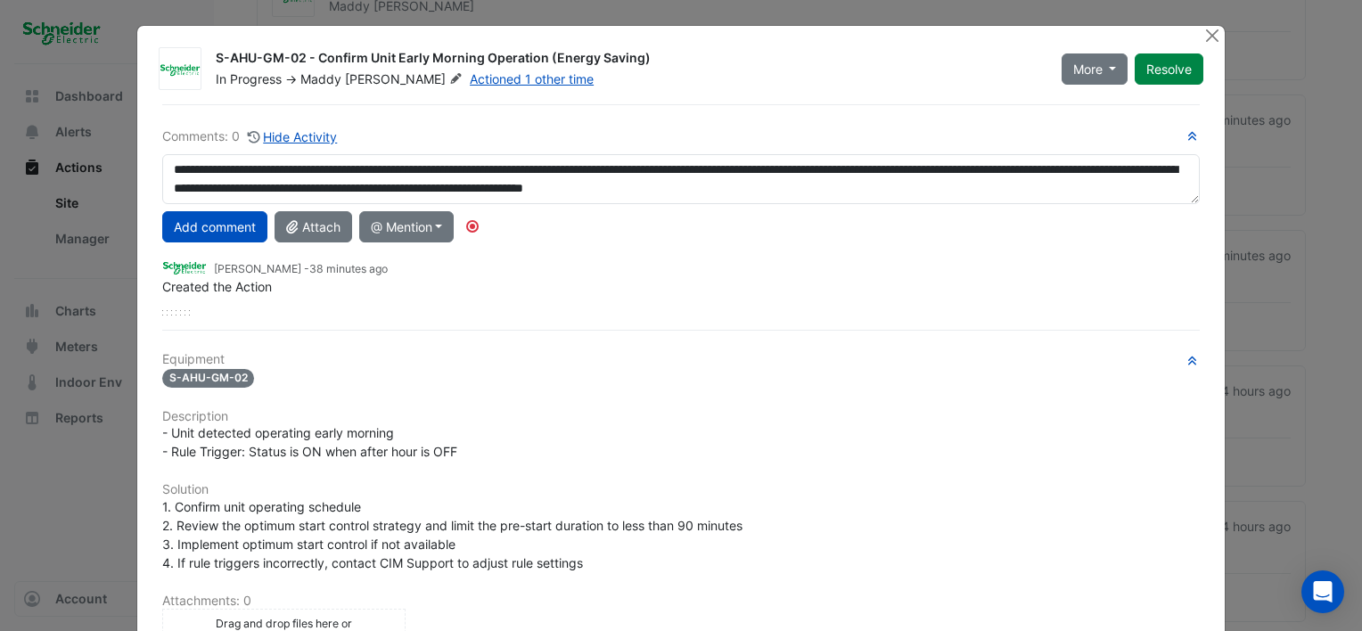
click at [552, 304] on div "Maddy Pertl - 38 minutes ago Created the Action" at bounding box center [681, 283] width 1038 height 66
drag, startPoint x: 646, startPoint y: 57, endPoint x: 207, endPoint y: 53, distance: 438.7
click at [207, 53] on div "S-AHU-GM-02 - Confirm Unit Early Morning Operation (Energy Saving) In Progress …" at bounding box center [628, 68] width 846 height 39
copy div "S-AHU-GM-02 - Confirm Unit Early Morning Operation (Energy Saving)"
click at [525, 457] on div "Equipment S-AHU-GM-02 Description - Unit detected operating early morning - Rul…" at bounding box center [681, 588] width 1038 height 472
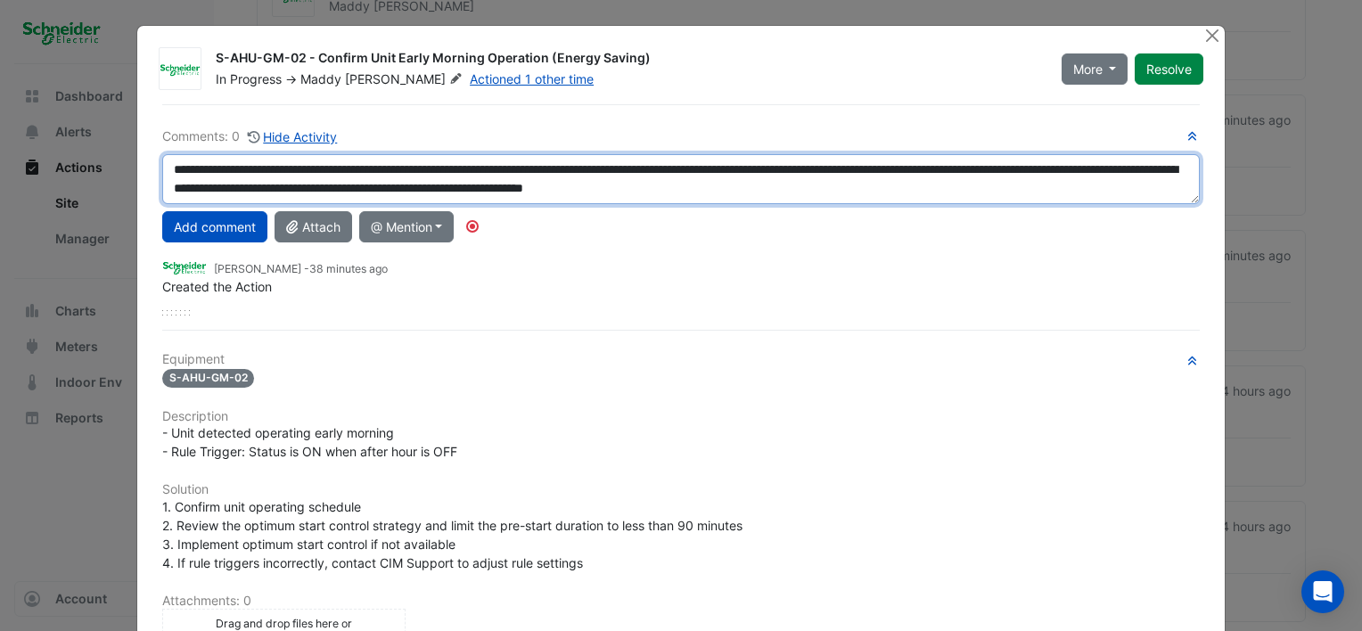
click at [983, 192] on textarea "**********" at bounding box center [681, 179] width 1038 height 50
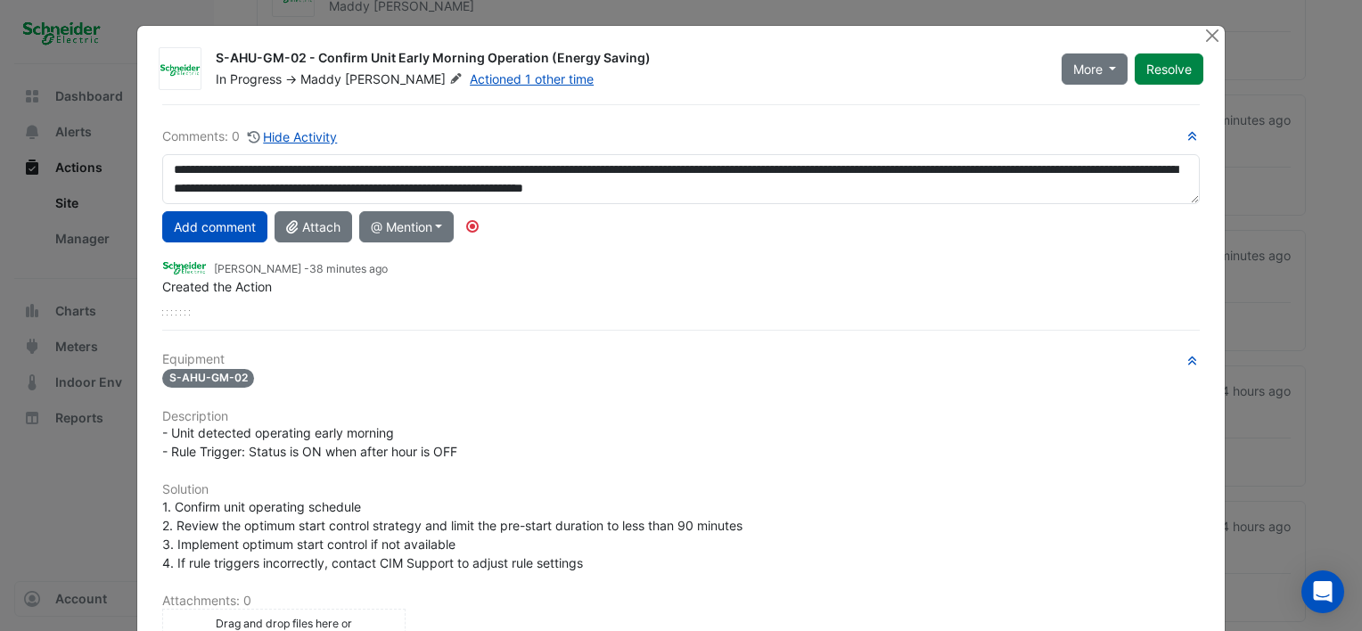
click at [782, 302] on div "Maddy Pertl - 38 minutes ago Created the Action" at bounding box center [681, 283] width 1038 height 66
click at [213, 221] on button "Add comment" at bounding box center [214, 226] width 105 height 31
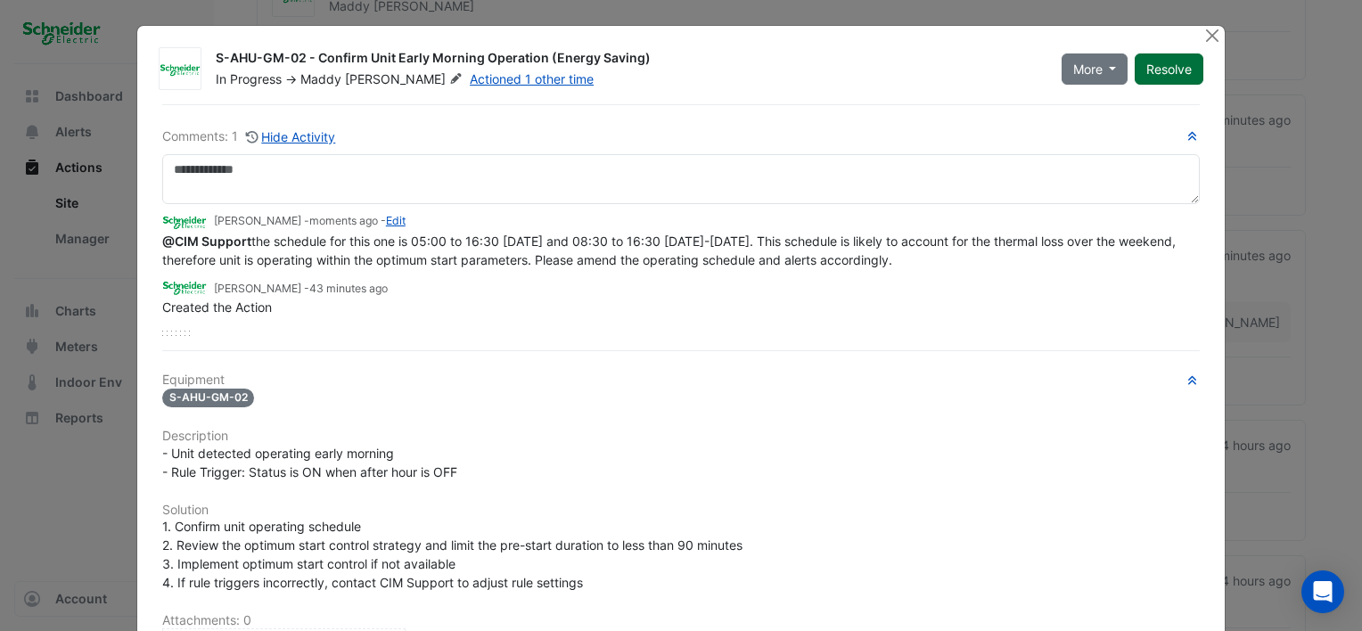
click at [1168, 65] on button "Resolve" at bounding box center [1169, 68] width 69 height 31
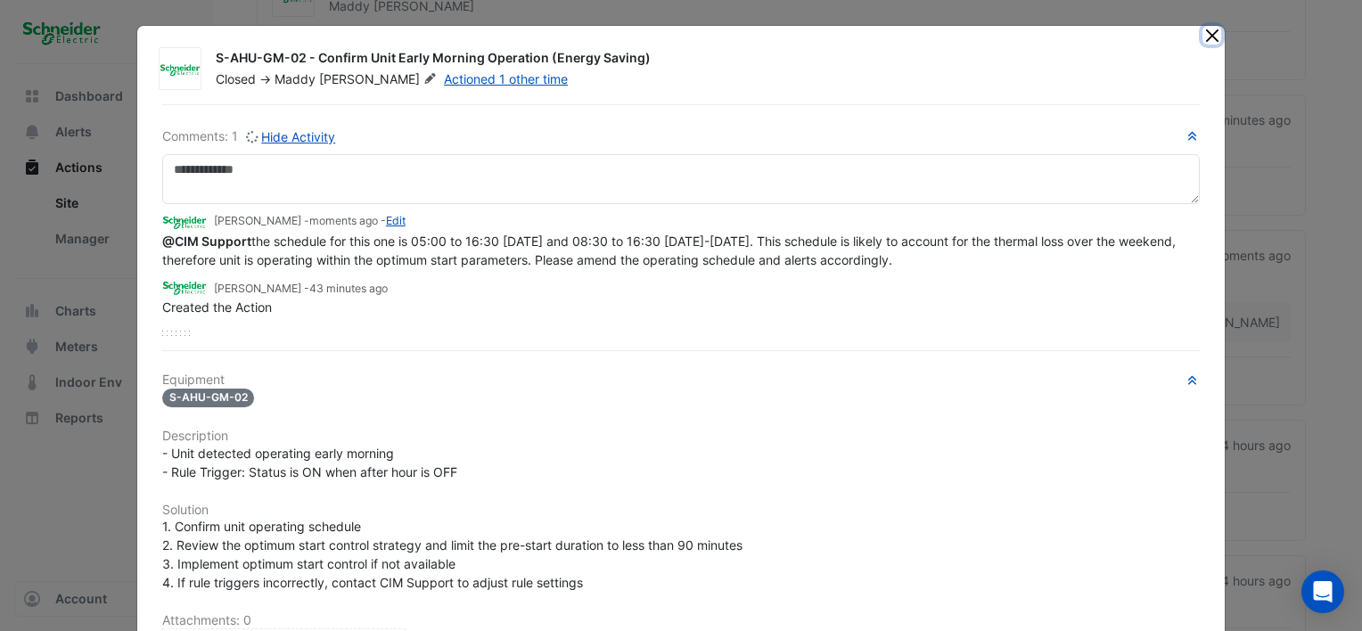
click at [1205, 37] on button "Close" at bounding box center [1212, 35] width 19 height 19
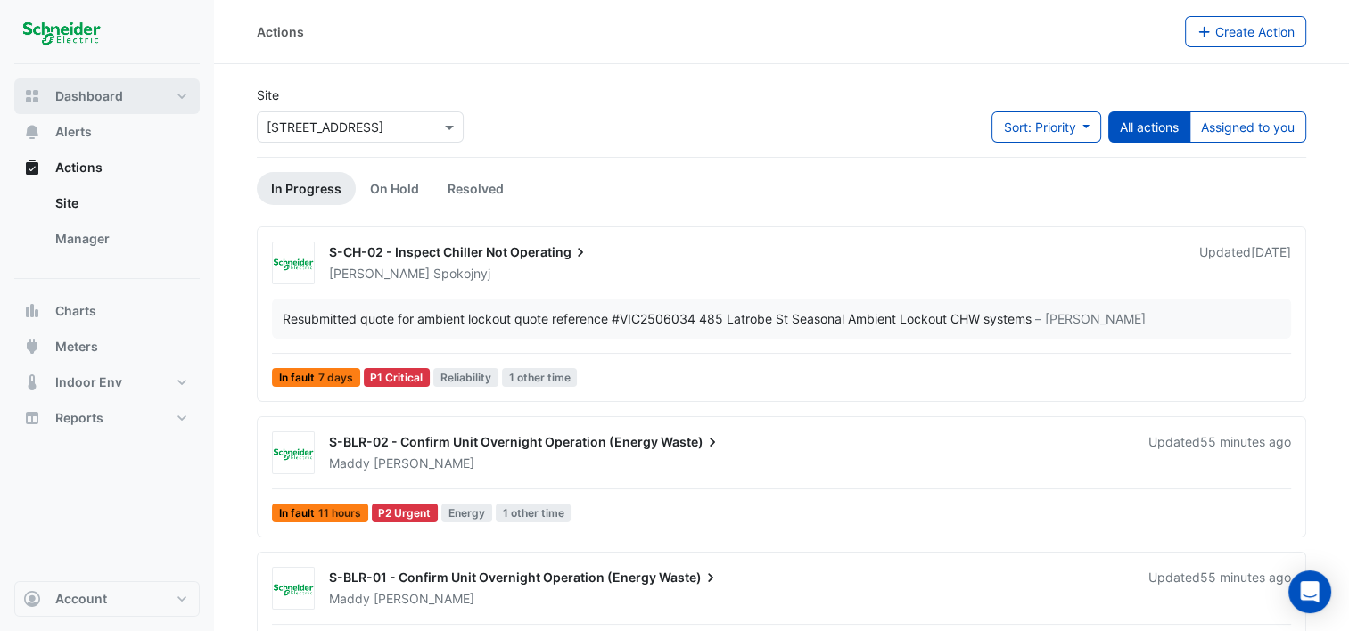
click at [122, 93] on button "Dashboard" at bounding box center [106, 96] width 185 height 36
select select "***"
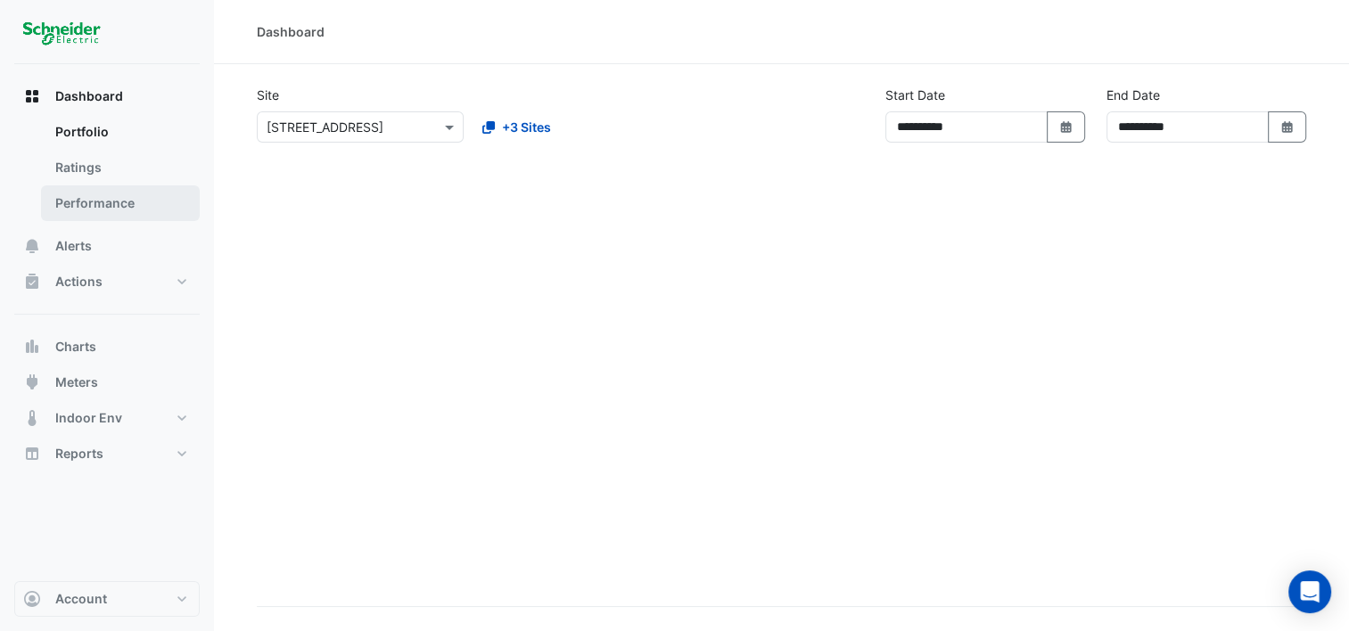
click at [117, 201] on link "Performance" at bounding box center [120, 203] width 159 height 36
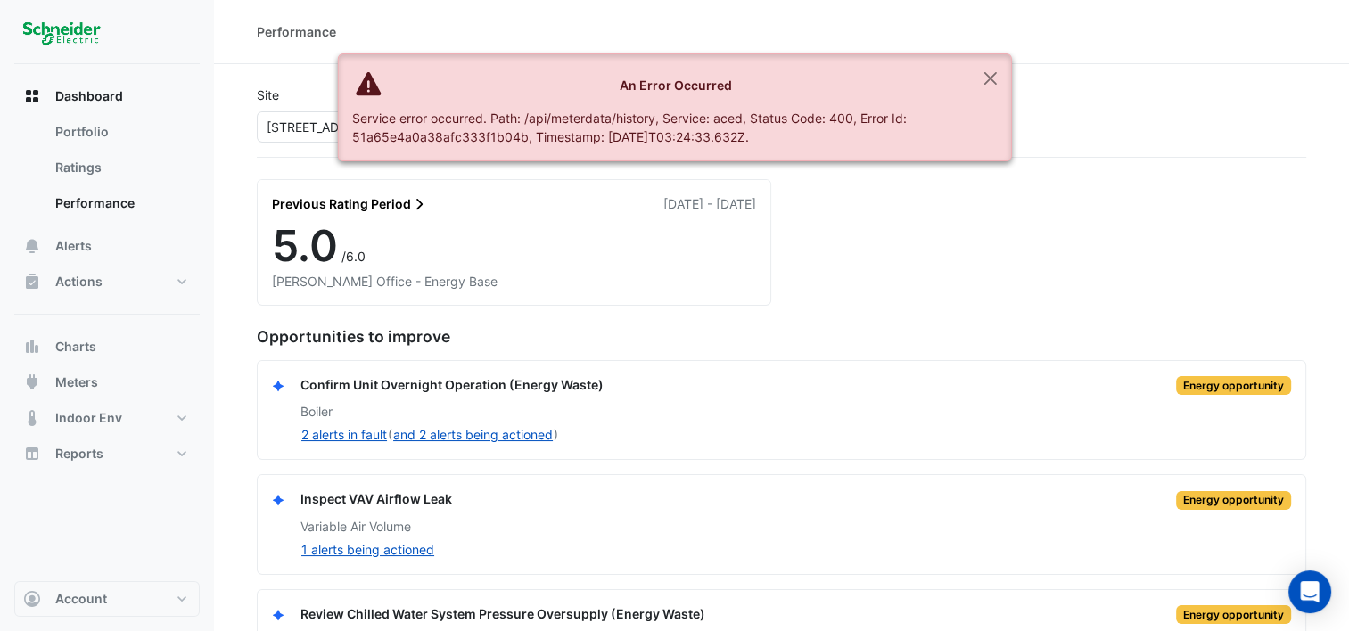
click at [245, 342] on section "Site × 485 La Trobe Street Rating NABERS Office - Energy Base Previous Rating P…" at bounding box center [781, 376] width 1135 height 625
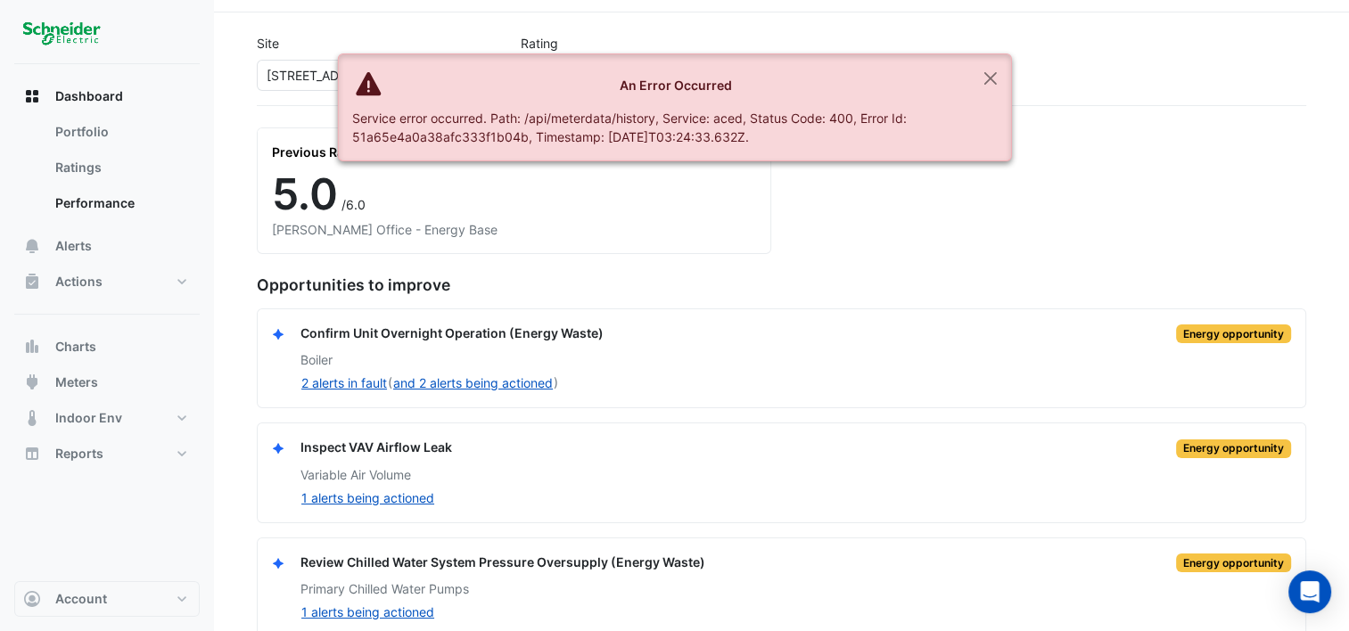
scroll to position [73, 0]
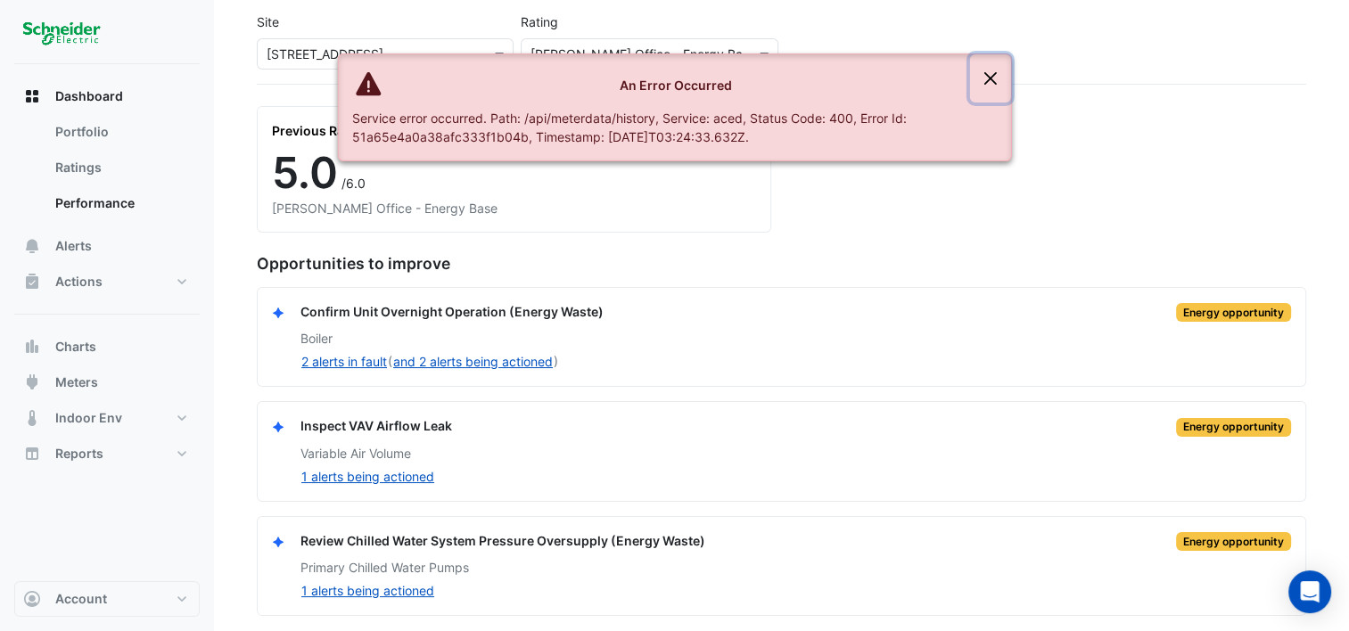
click at [996, 73] on button "Close" at bounding box center [990, 78] width 41 height 48
